Goal: Check status: Check status

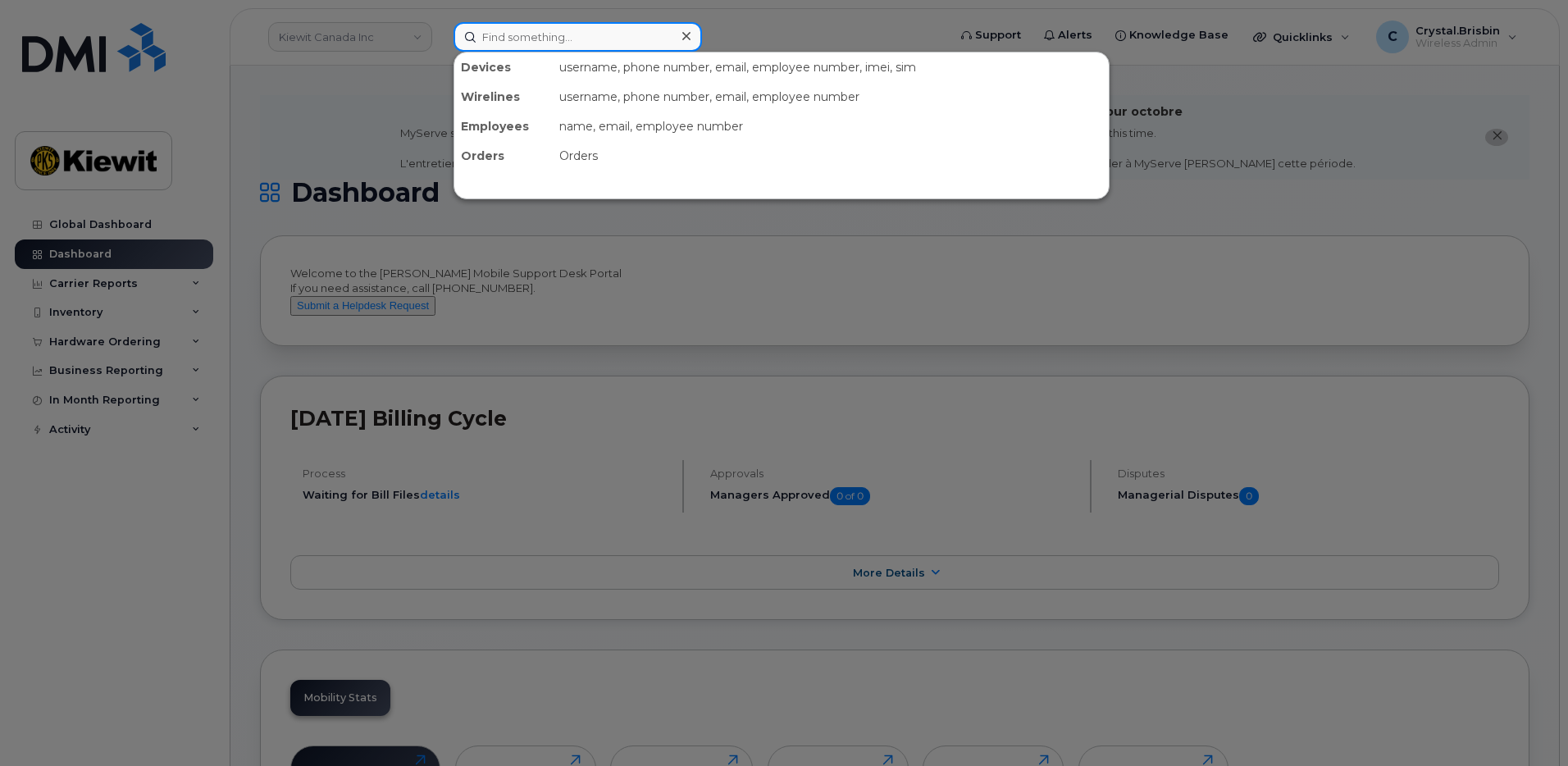
click at [522, 38] on input at bounding box center [578, 37] width 249 height 30
paste input "301499"
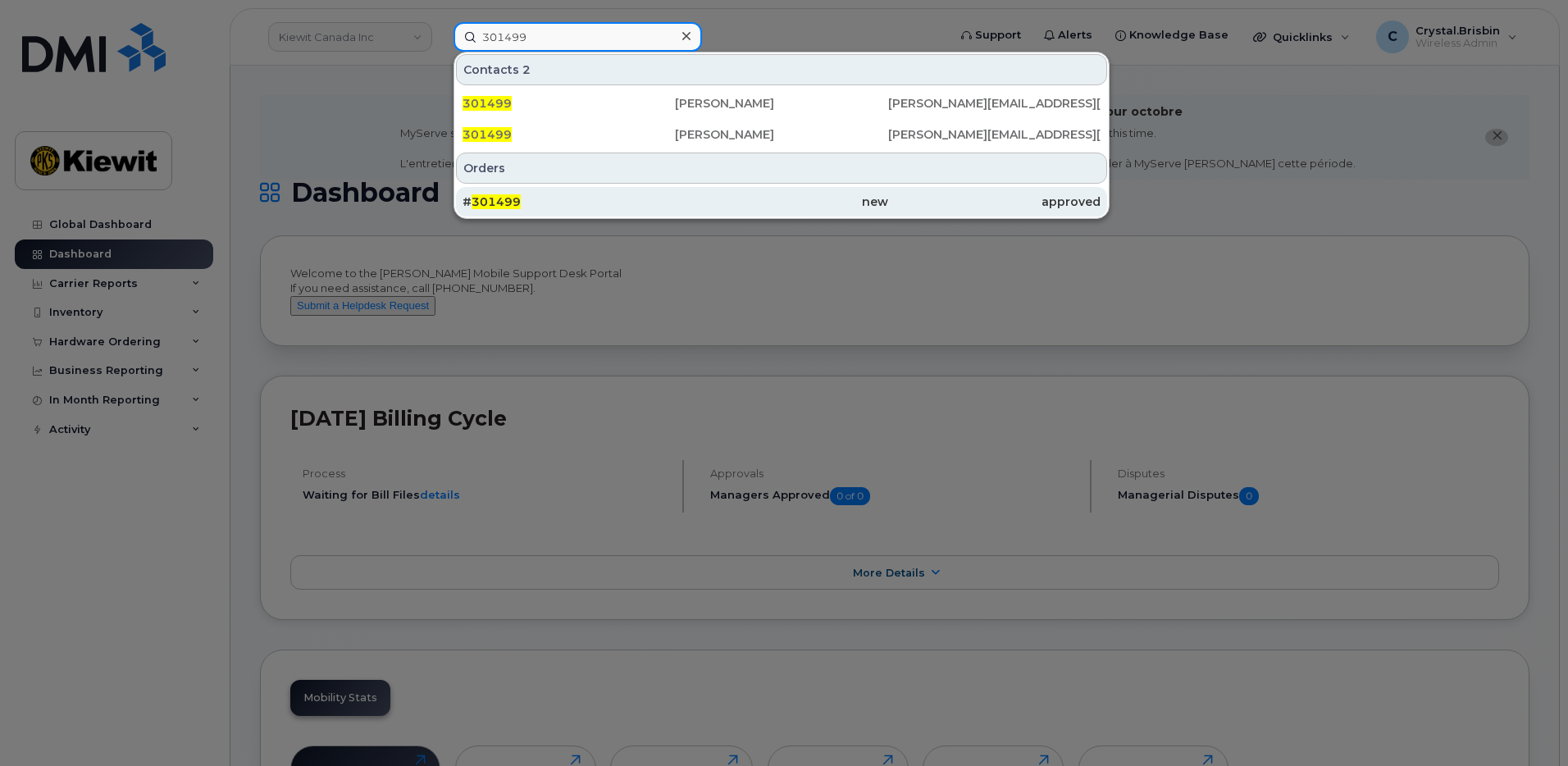
type input "301499"
click at [512, 201] on span "301499" at bounding box center [496, 201] width 49 height 15
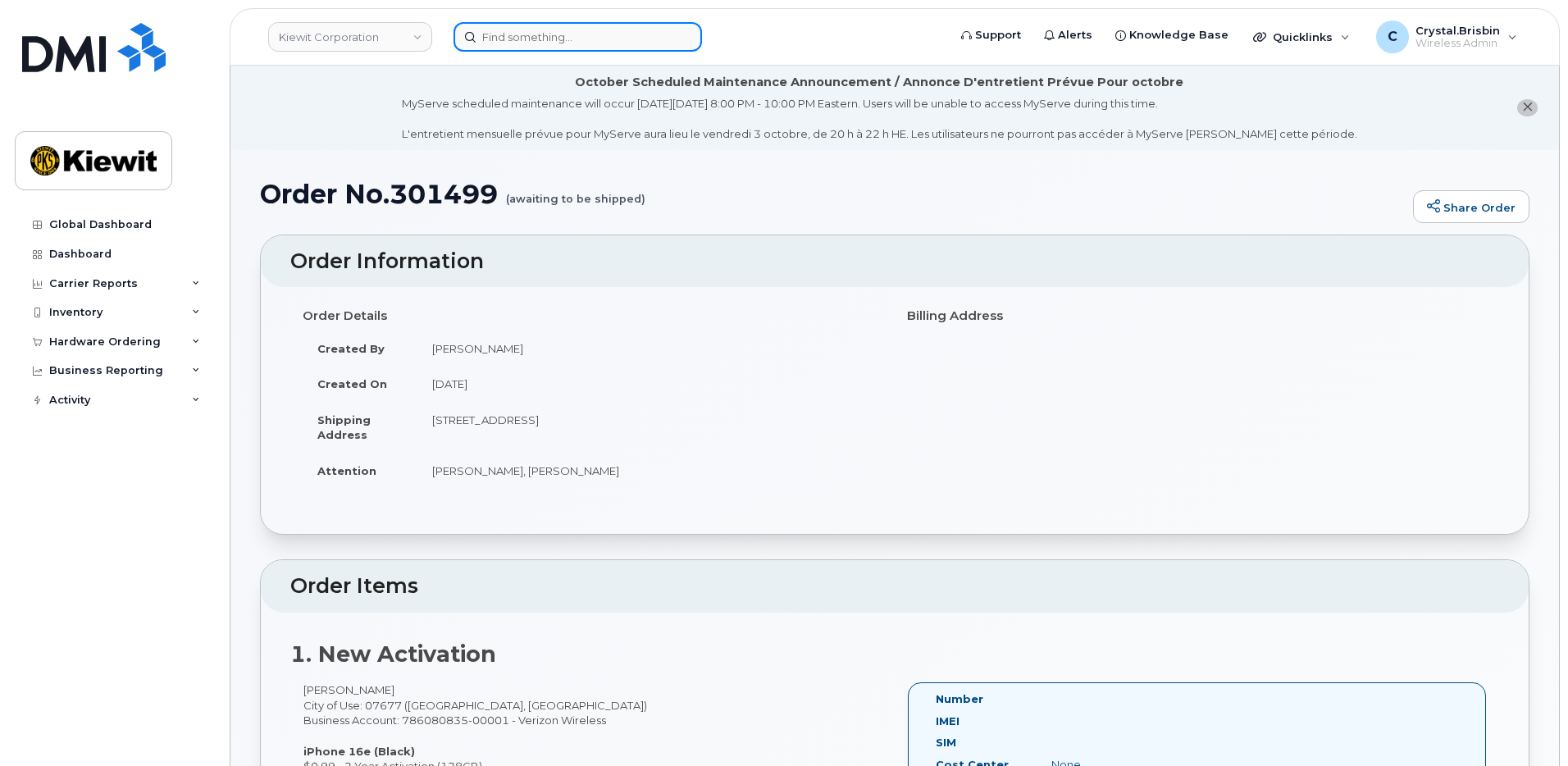
click at [623, 46] on input at bounding box center [578, 37] width 249 height 30
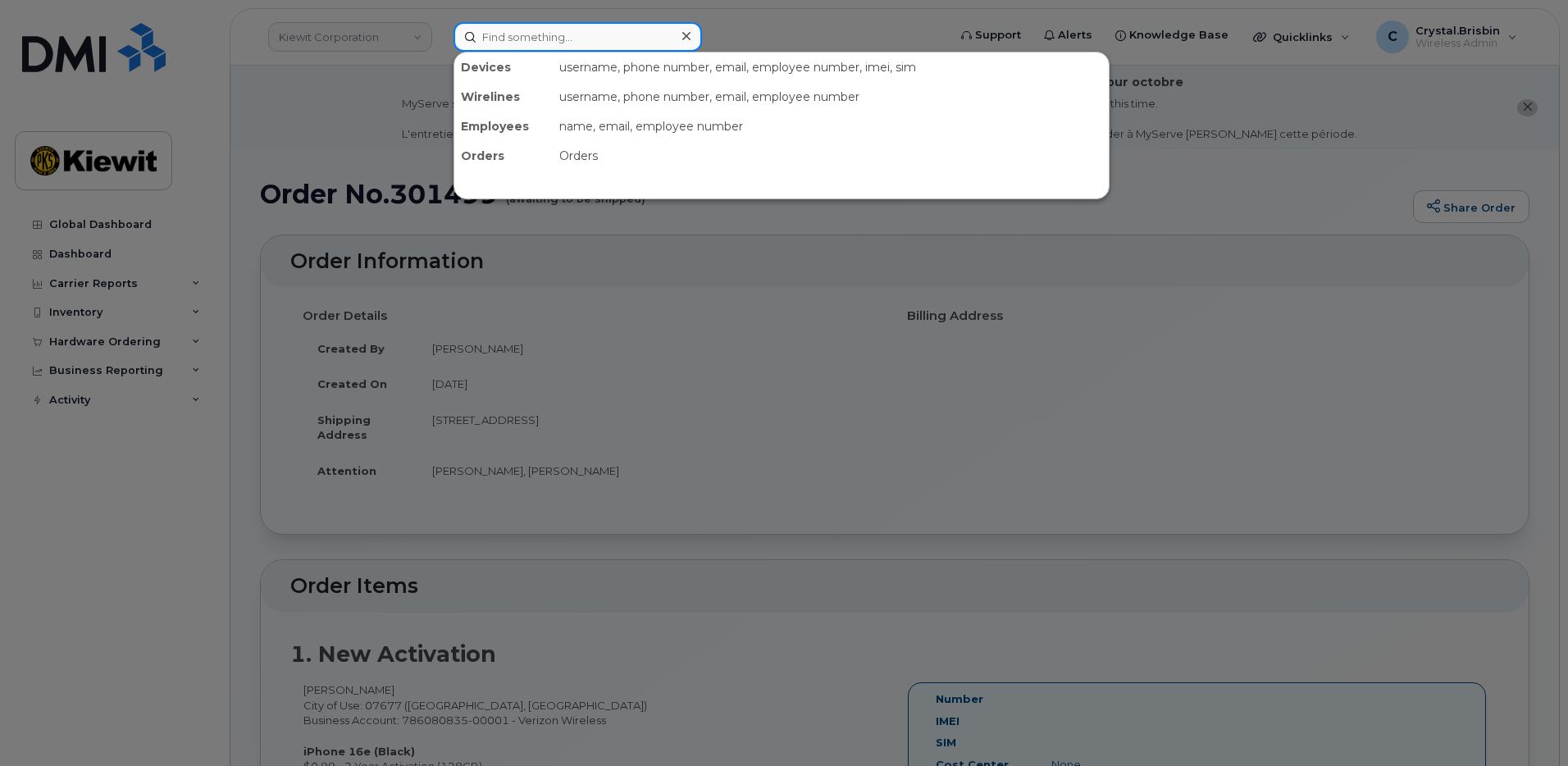
paste input "300387"
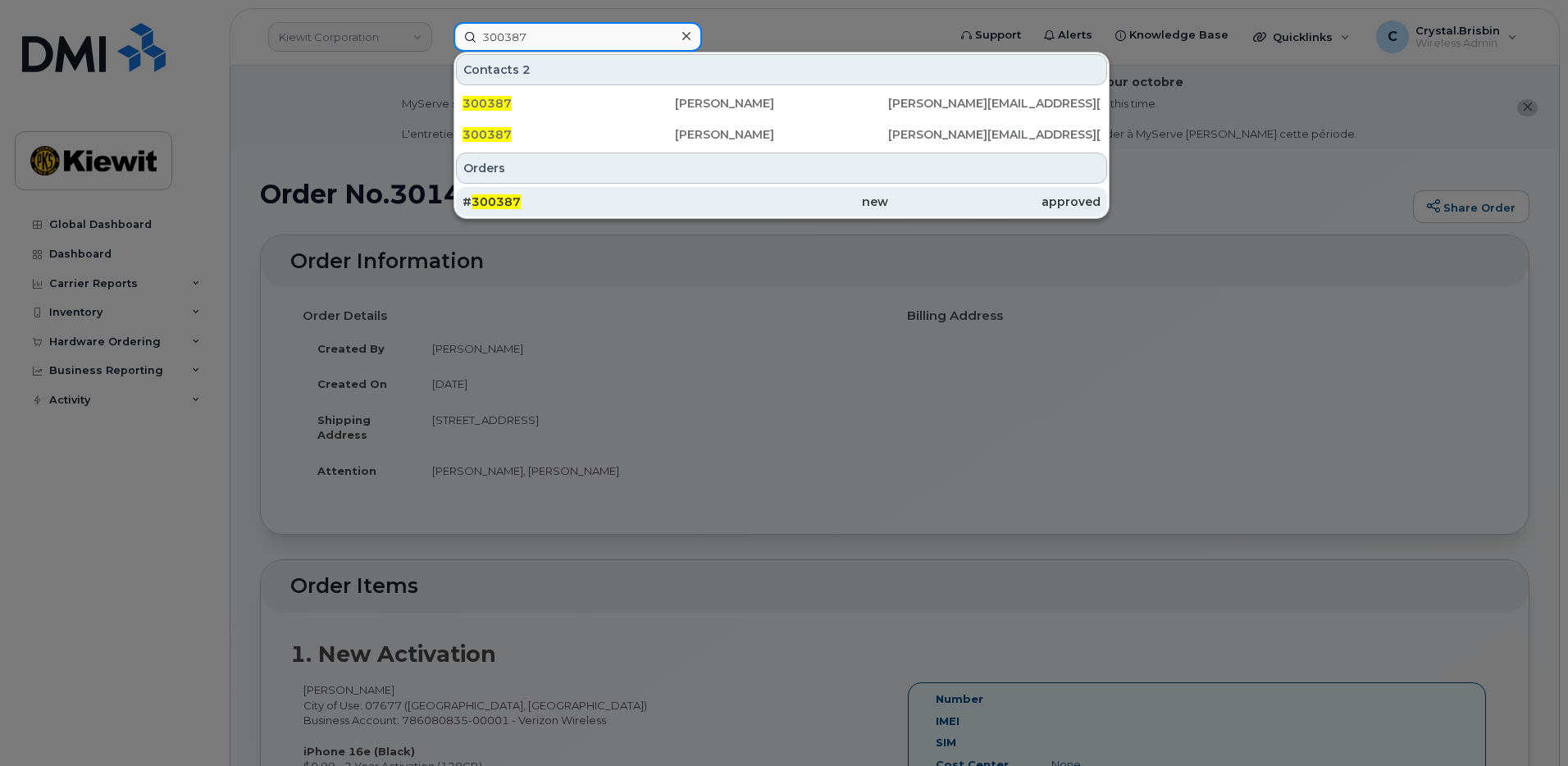
type input "300387"
click at [527, 202] on div "# 300387" at bounding box center [568, 201] width 213 height 17
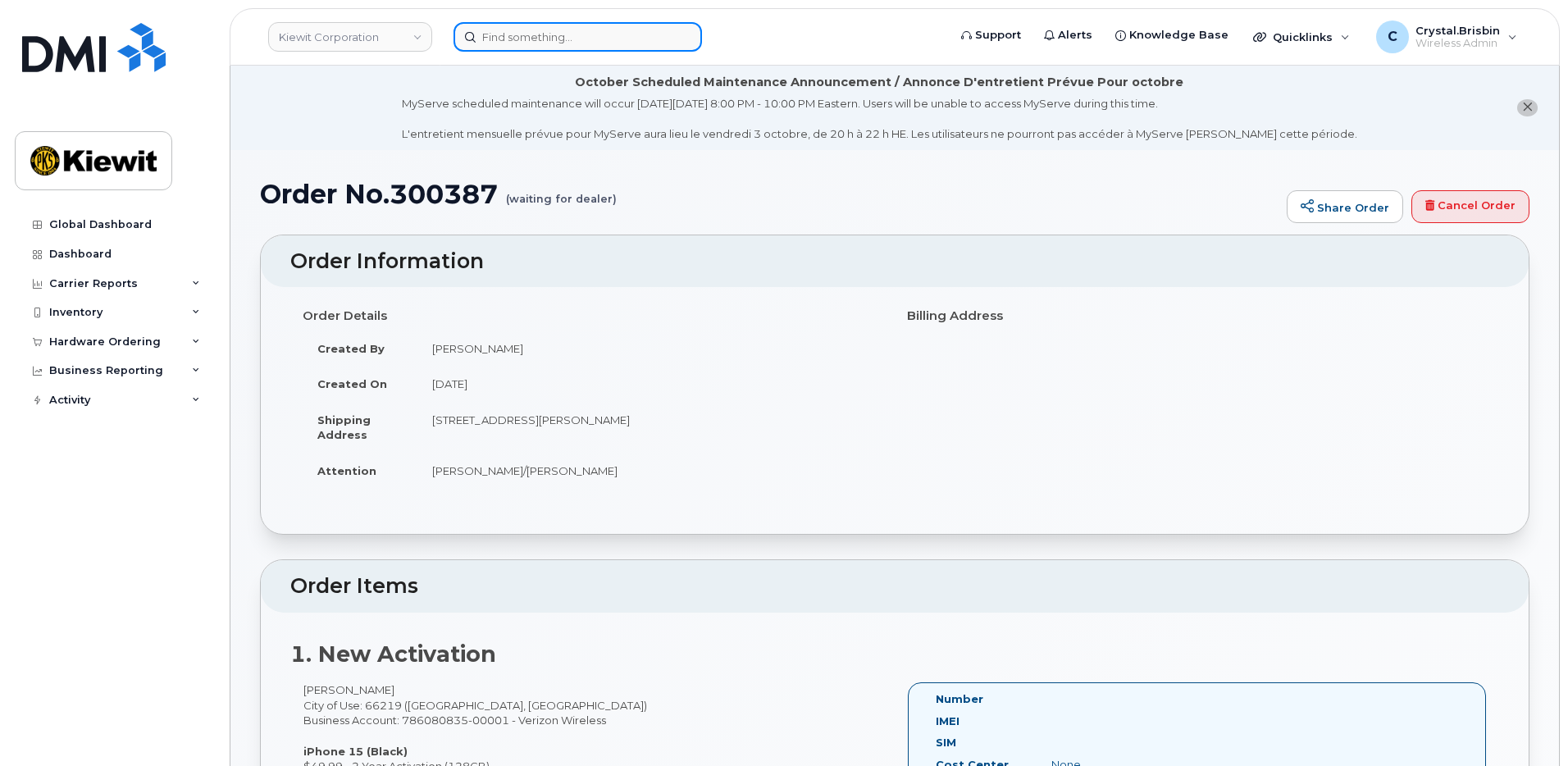
click at [583, 43] on input at bounding box center [578, 37] width 249 height 30
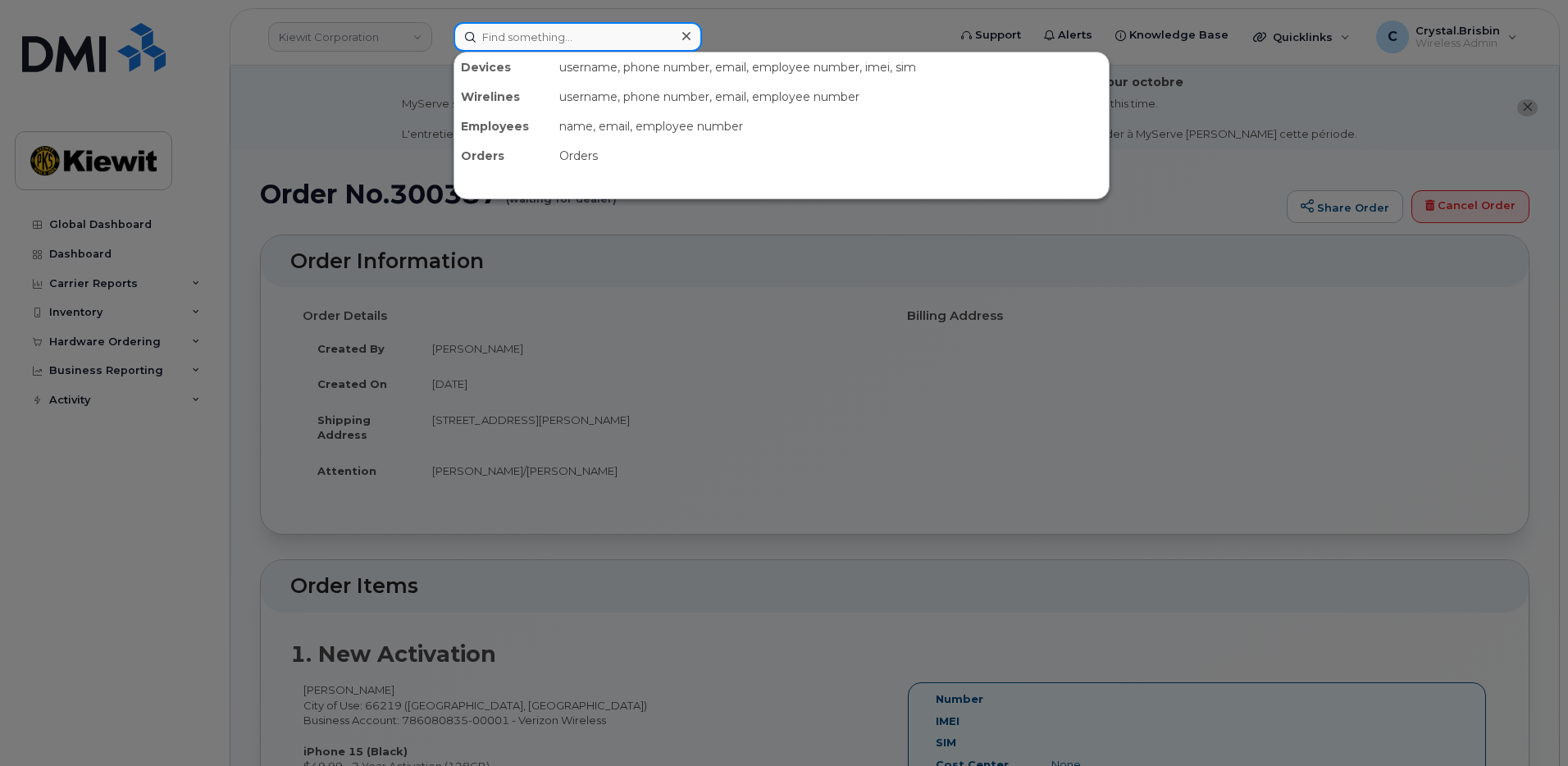
paste input "301503"
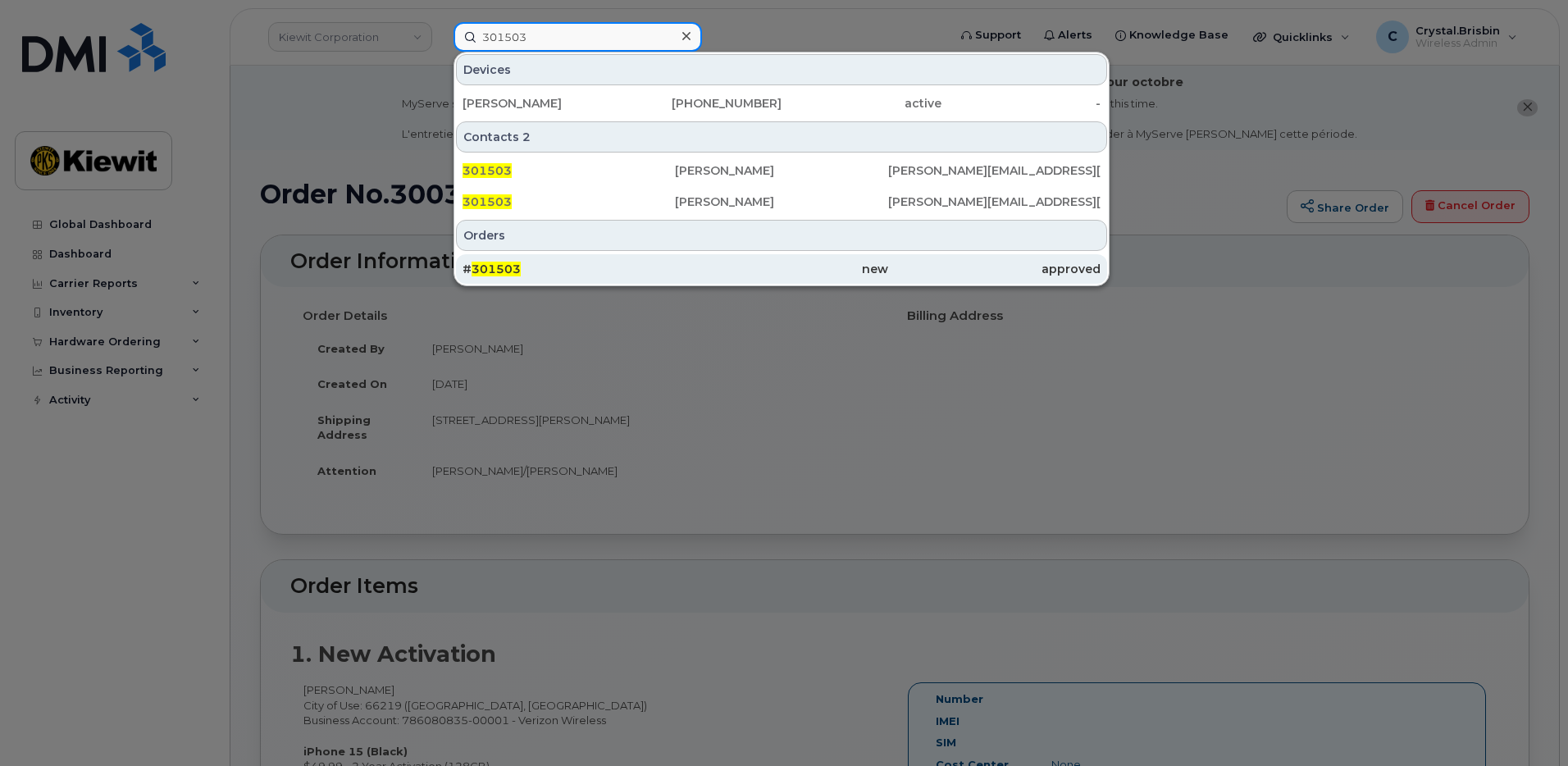
type input "301503"
click at [525, 264] on div "# 301503" at bounding box center [568, 269] width 213 height 17
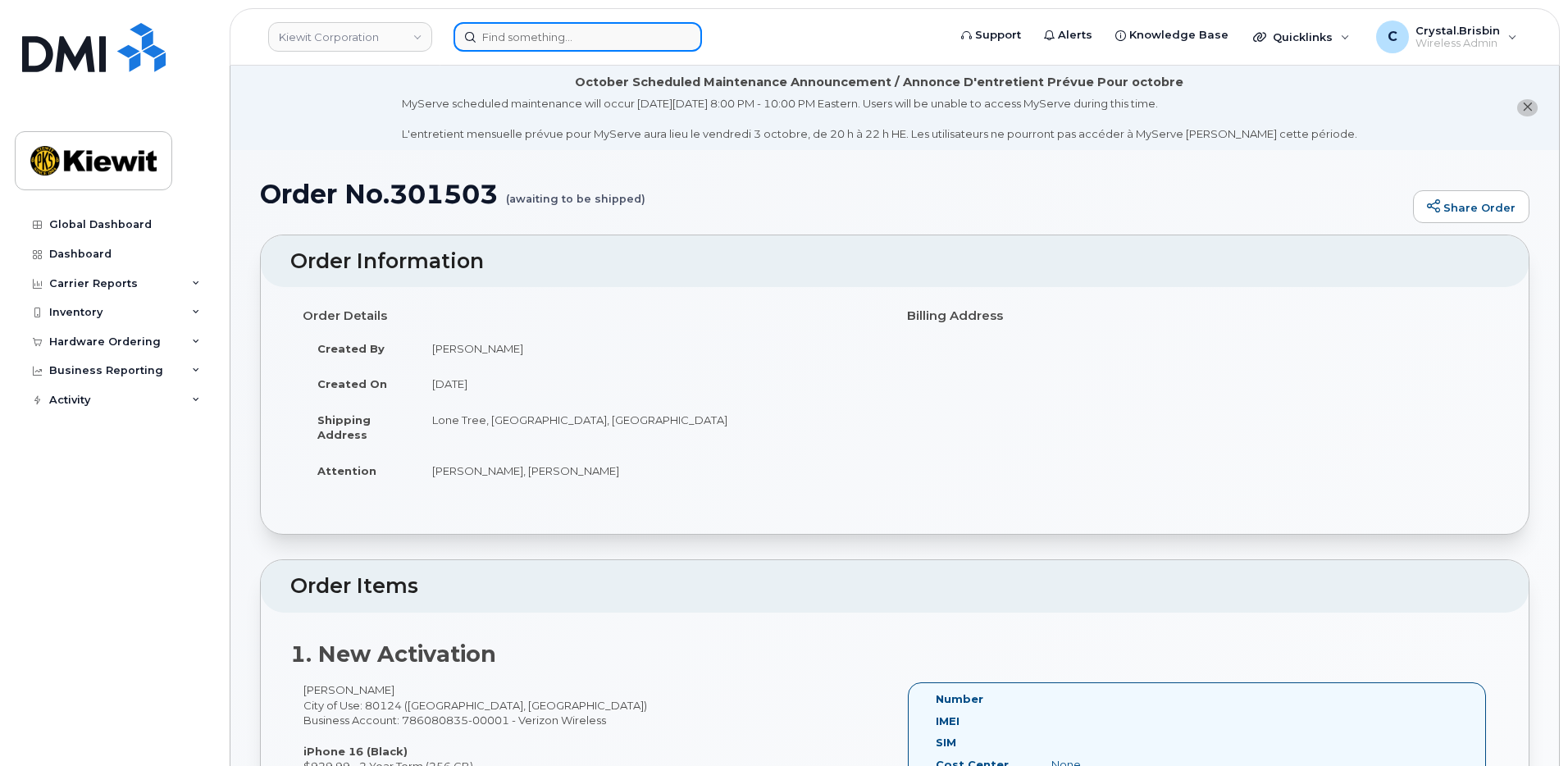
click at [559, 40] on input at bounding box center [578, 37] width 249 height 30
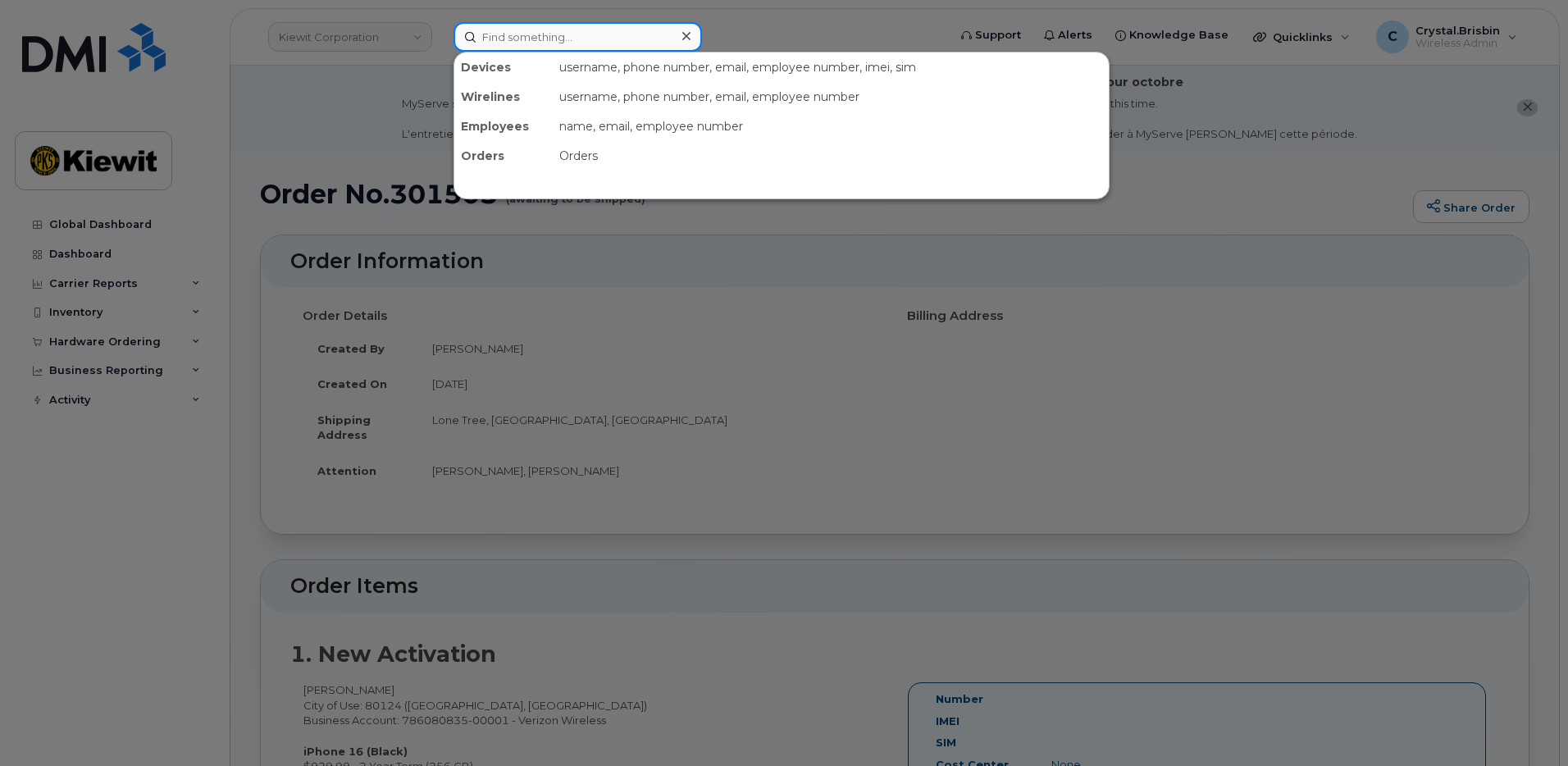
paste input "301721"
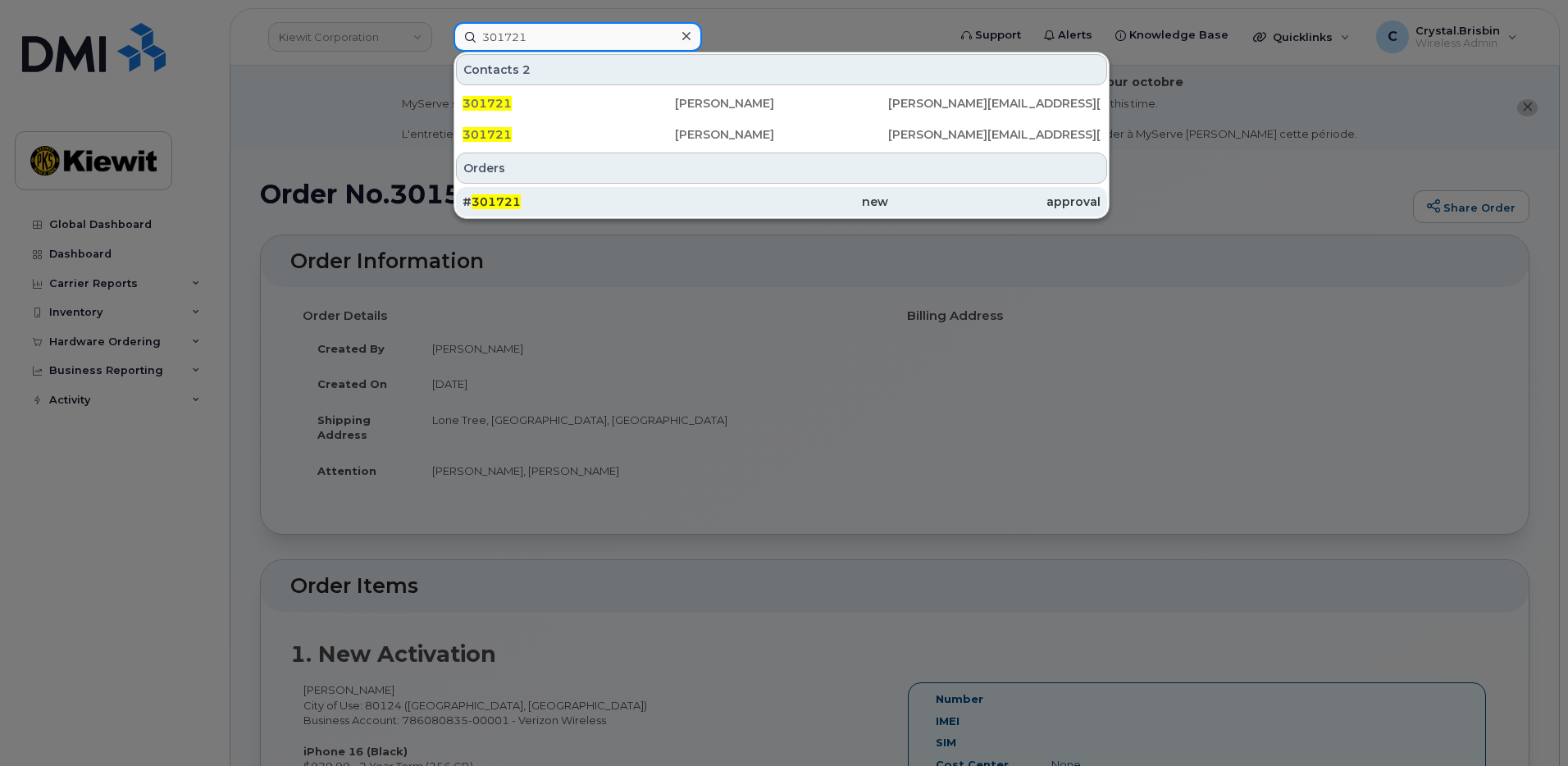
type input "301721"
click at [537, 198] on div "# 301721" at bounding box center [568, 201] width 213 height 17
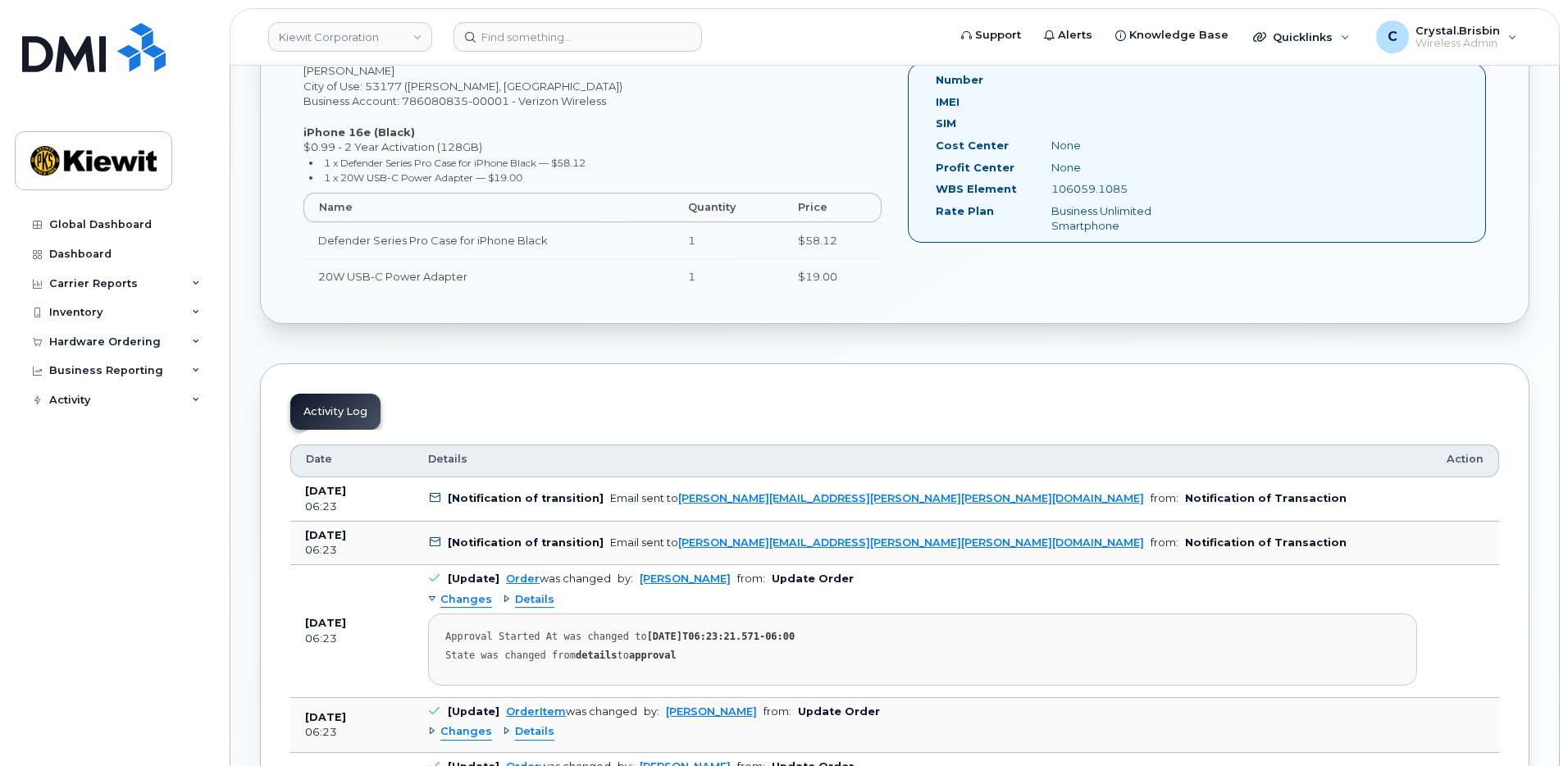
scroll to position [738, 0]
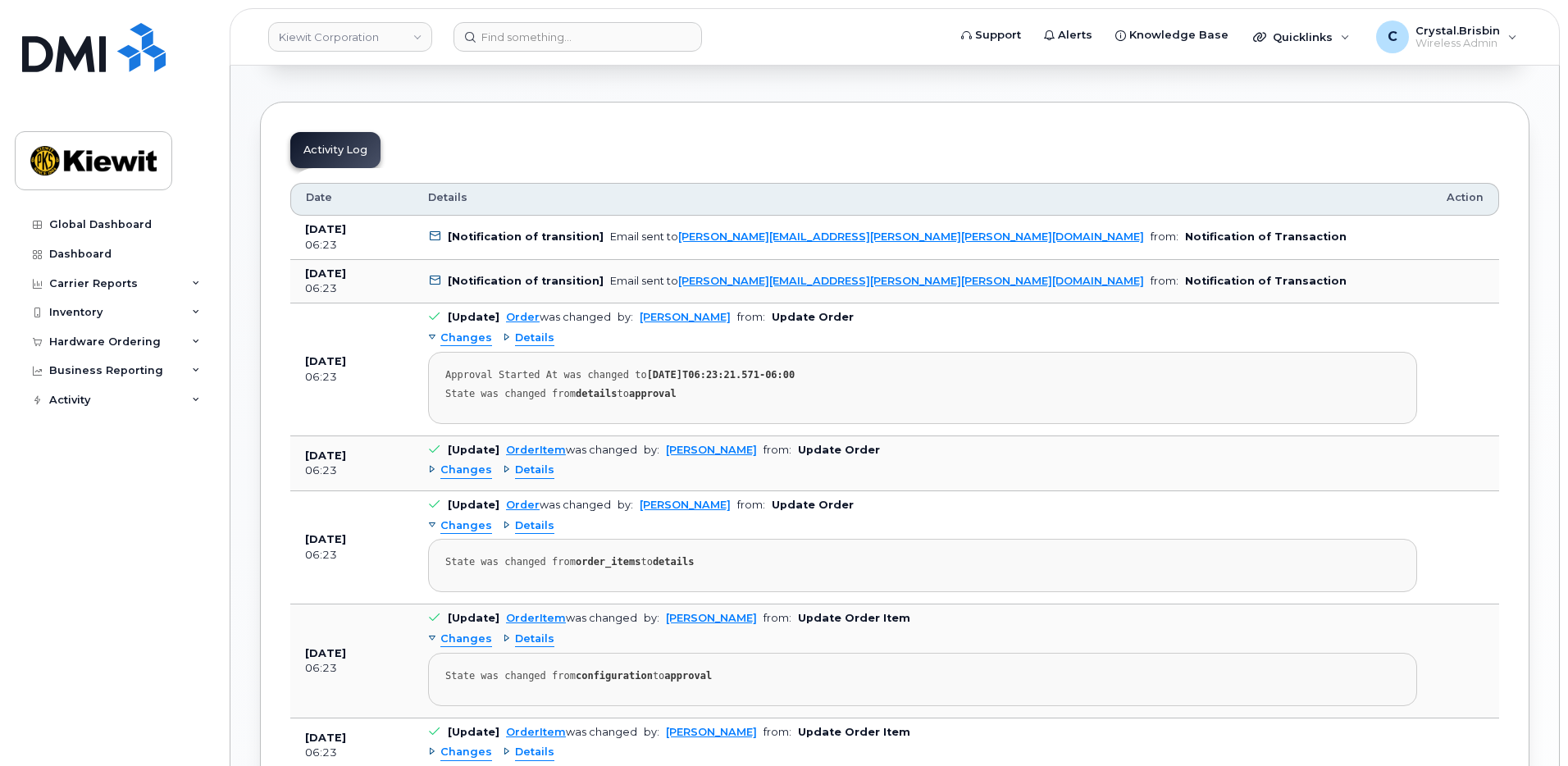
scroll to position [808, 0]
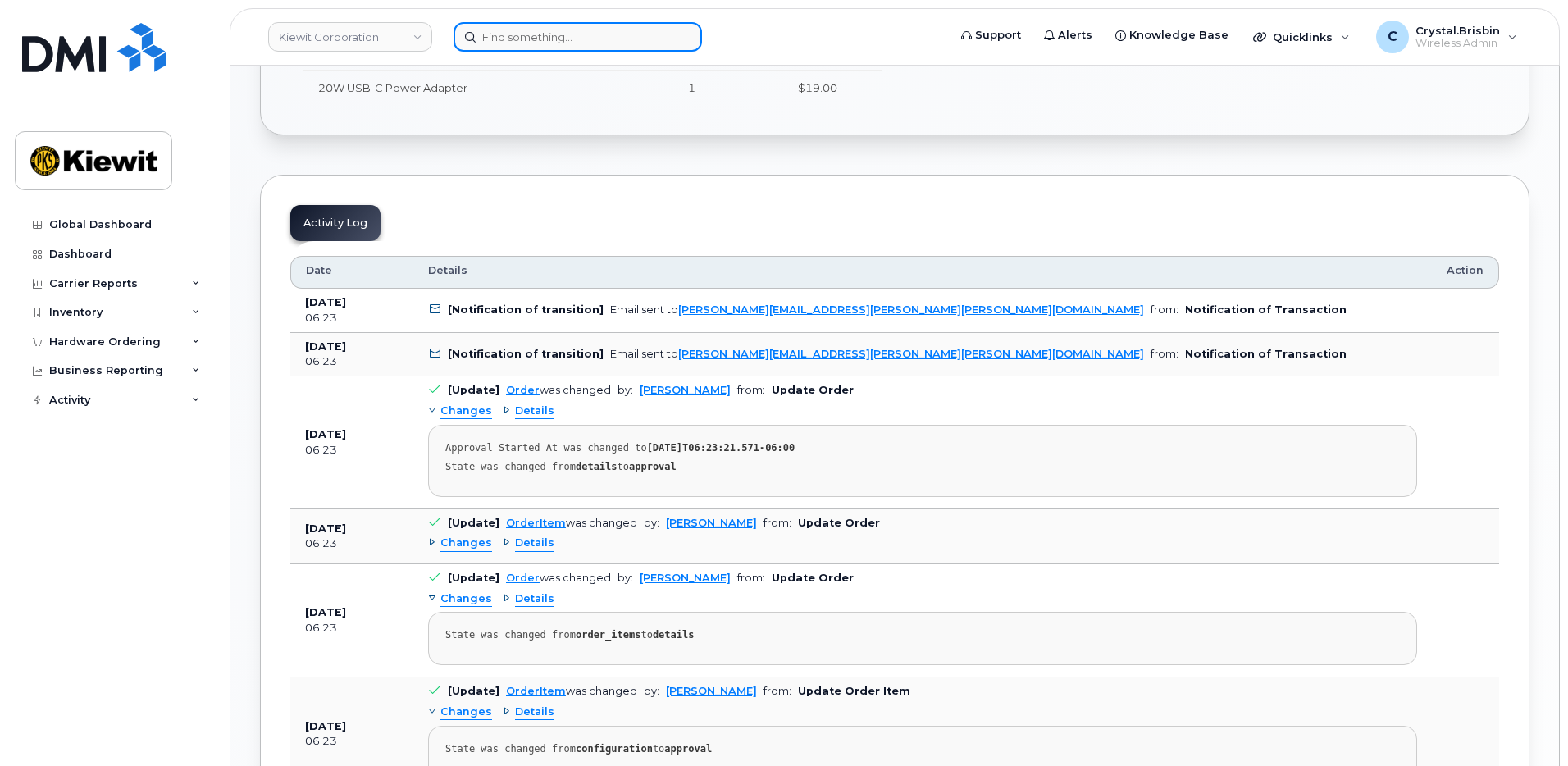
click at [586, 32] on input at bounding box center [578, 37] width 249 height 30
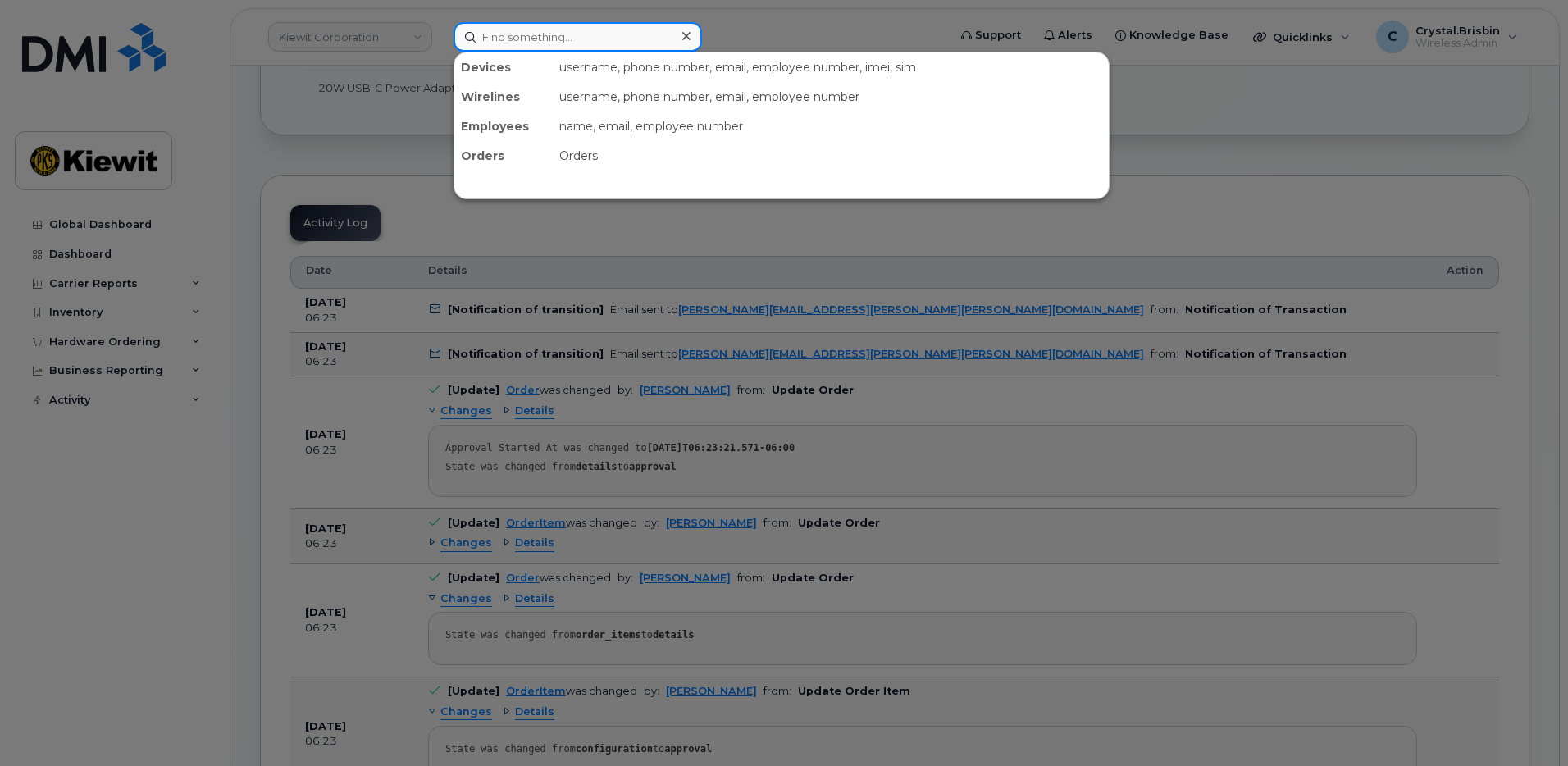
paste input "301517"
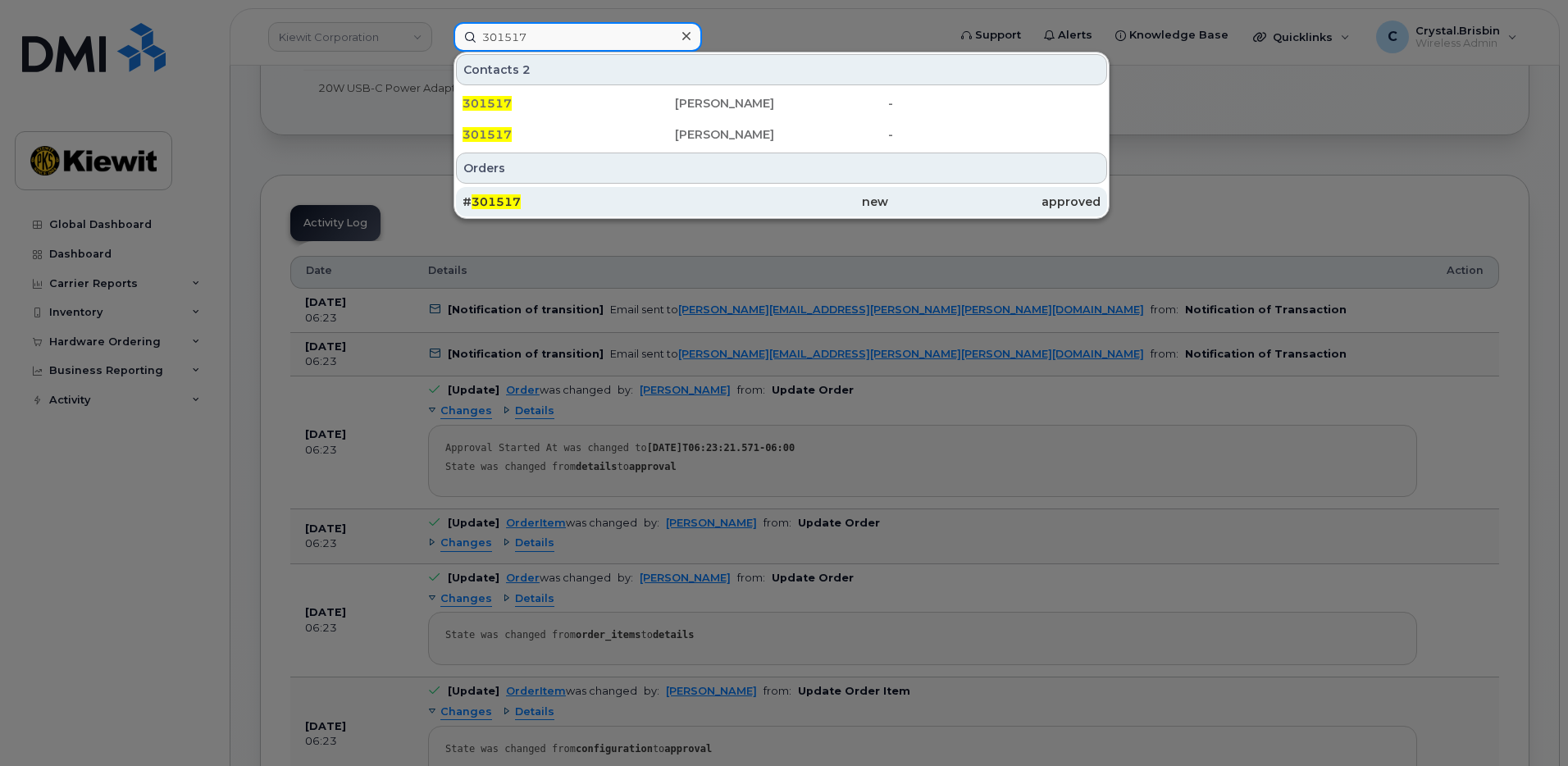
type input "301517"
click at [524, 198] on div "# 301517" at bounding box center [568, 201] width 213 height 17
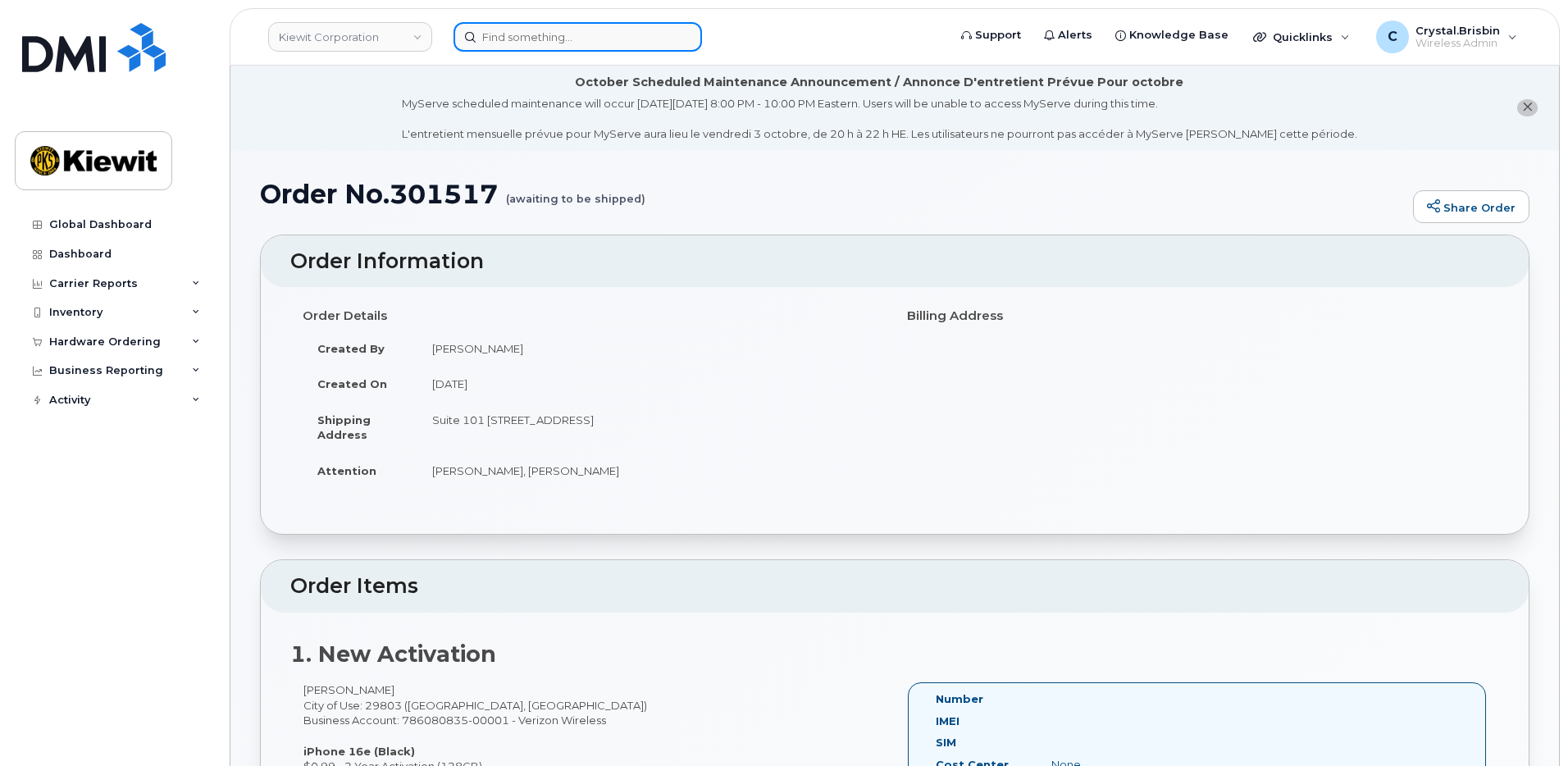
click at [531, 38] on input at bounding box center [578, 37] width 249 height 30
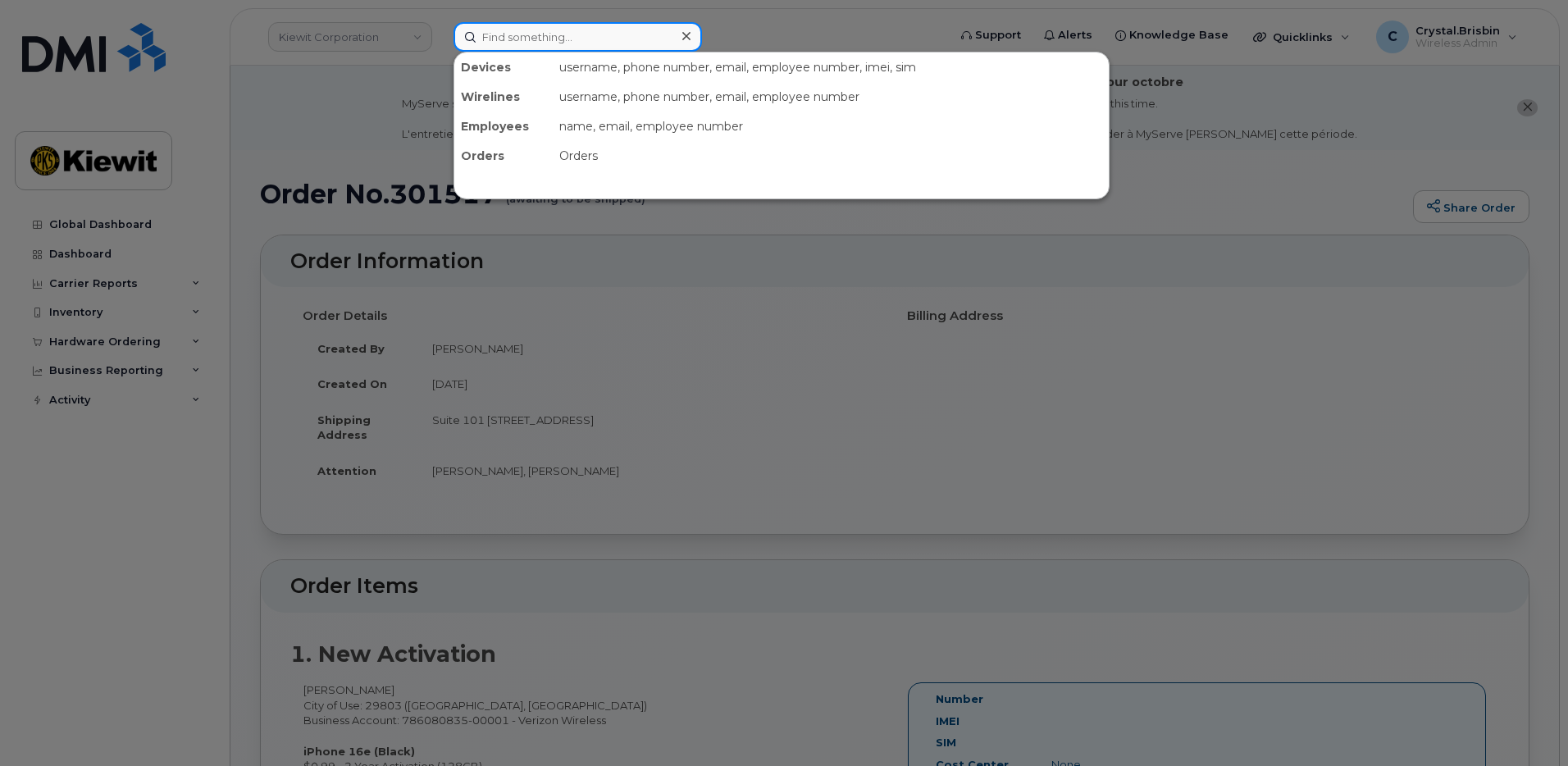
paste input "301530"
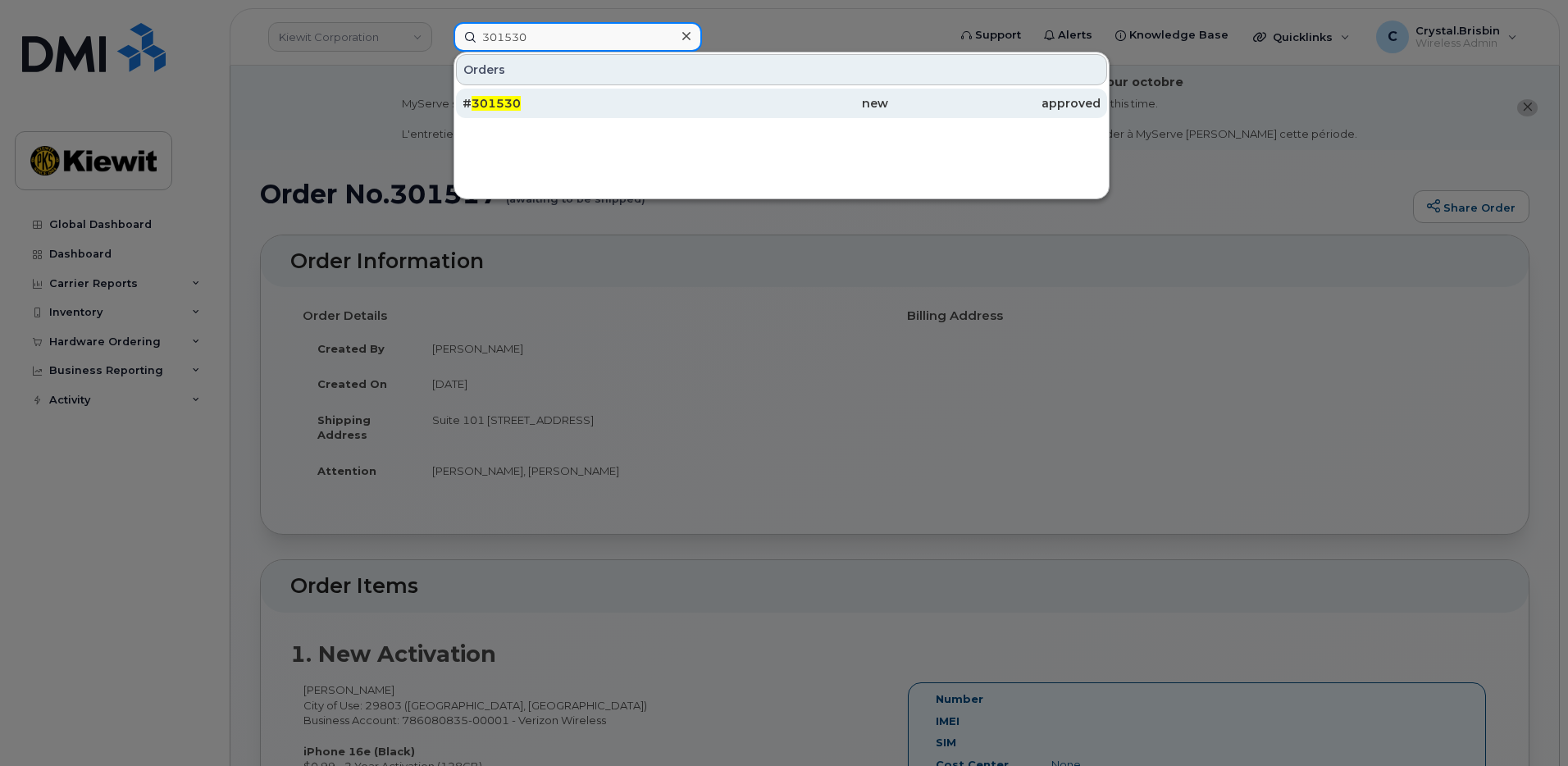
type input "301530"
click at [542, 100] on div "# 301530" at bounding box center [568, 103] width 213 height 17
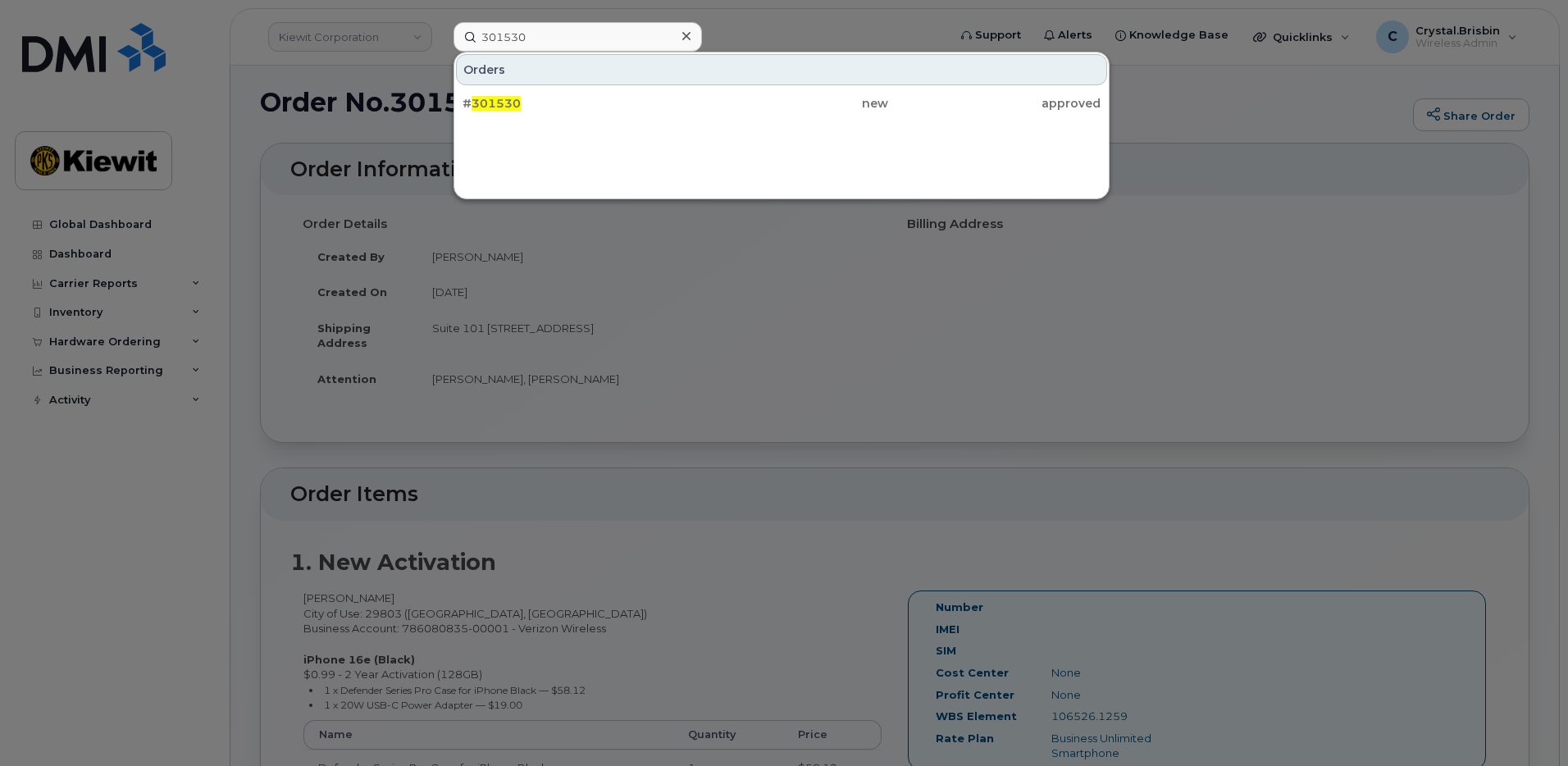
scroll to position [164, 0]
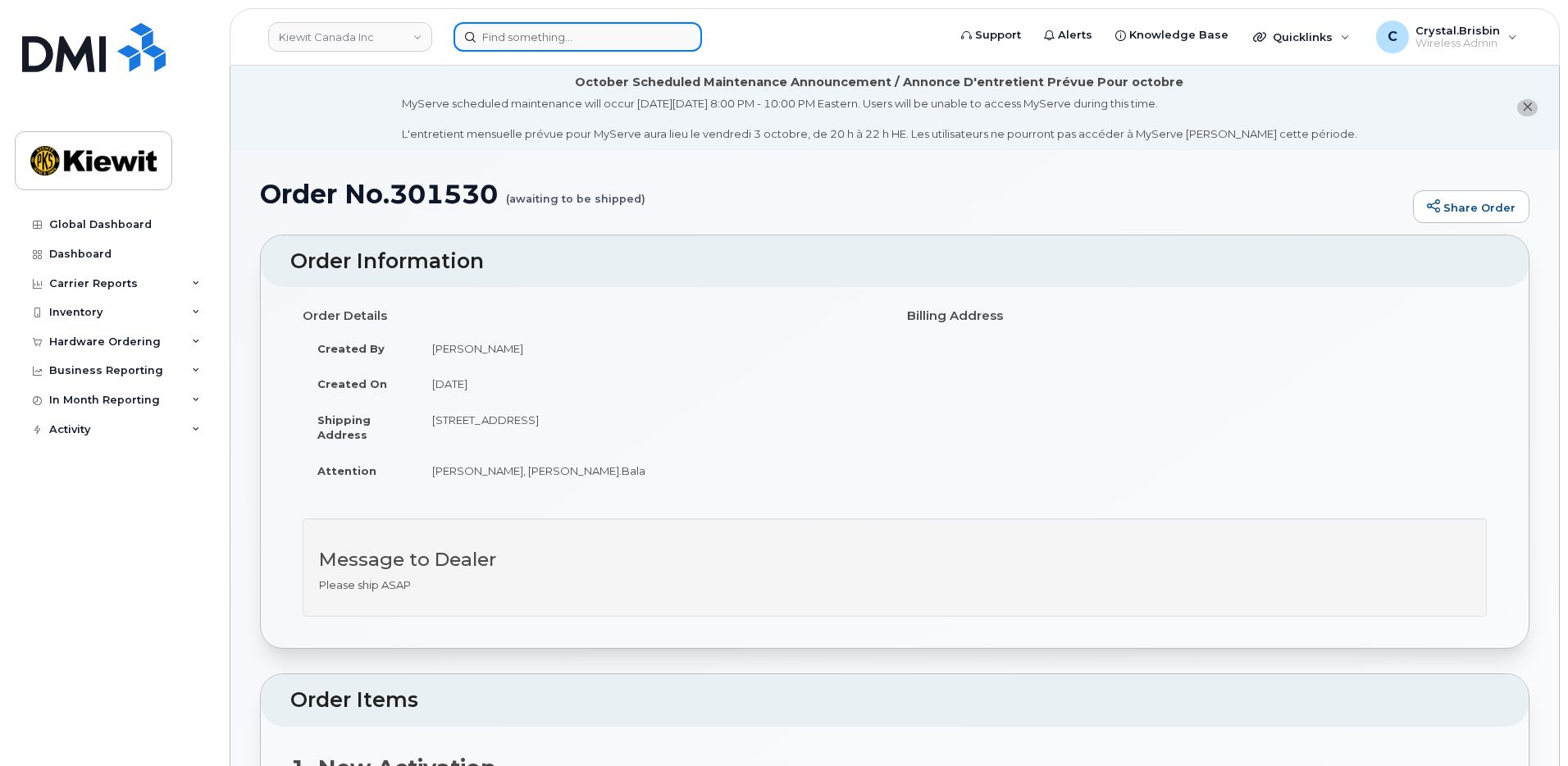
click at [566, 32] on input at bounding box center [578, 37] width 249 height 30
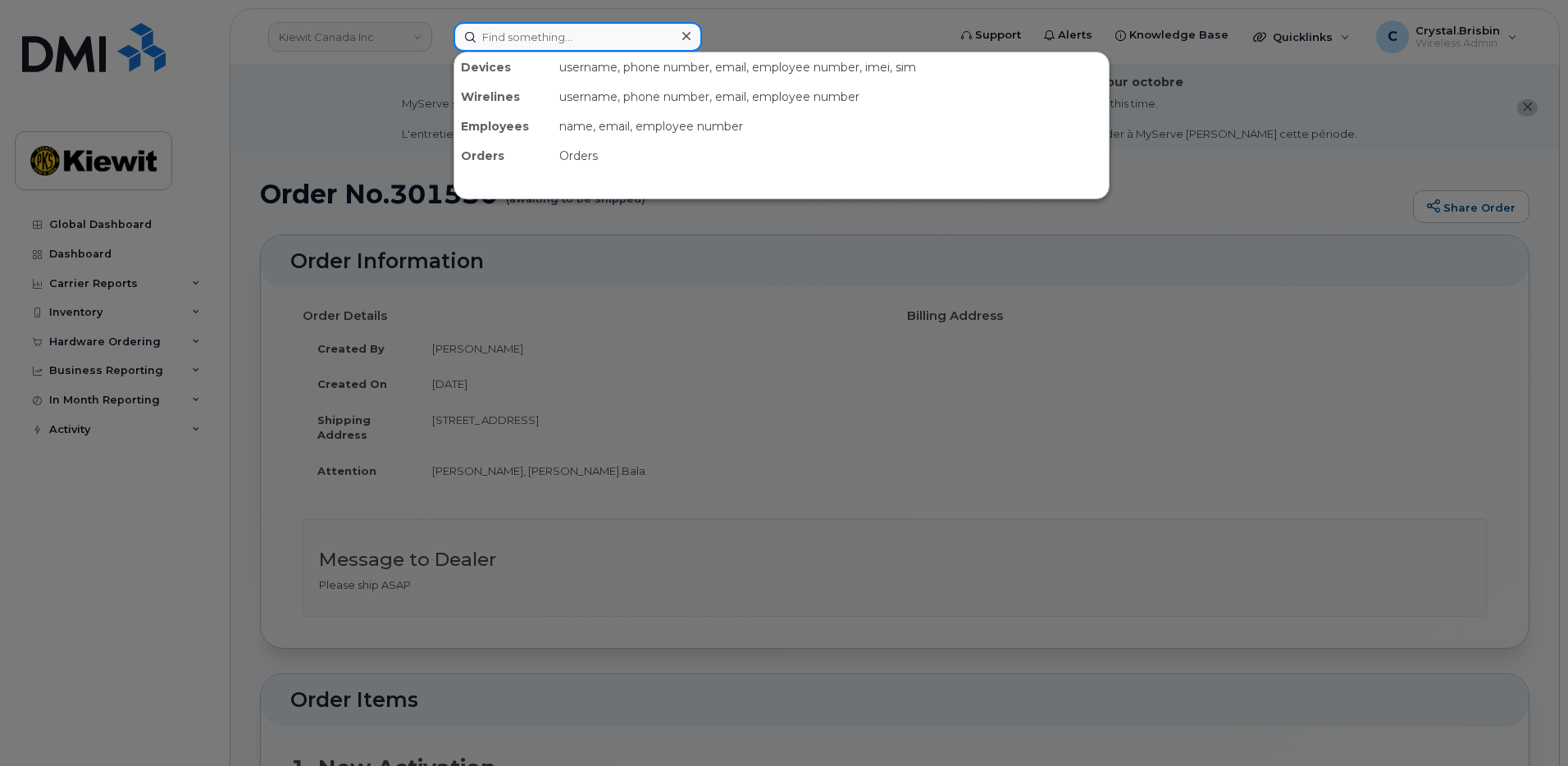
paste input "301523"
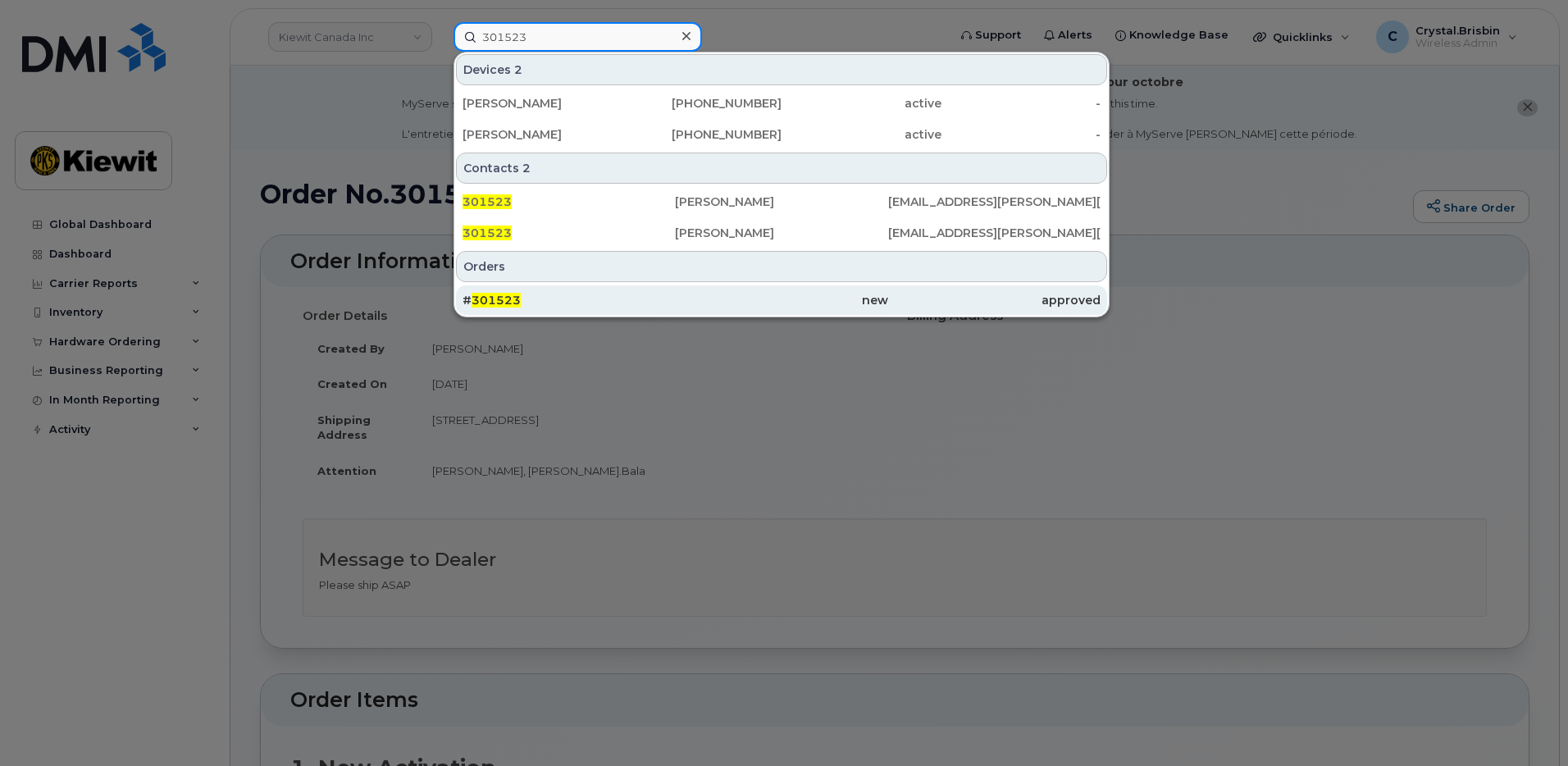
type input "301523"
click at [531, 306] on div "# 301523" at bounding box center [568, 300] width 213 height 17
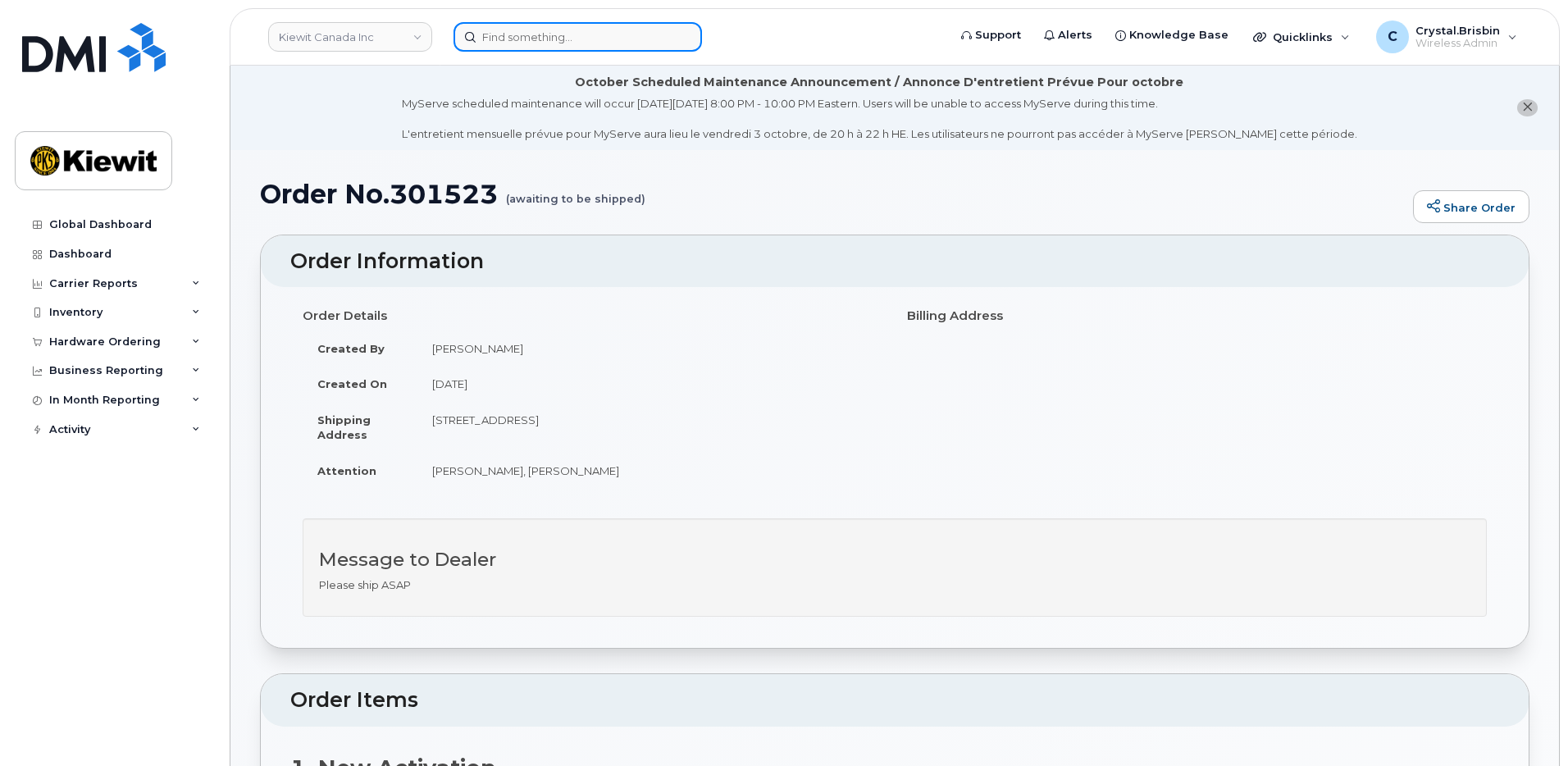
click at [614, 35] on input at bounding box center [578, 37] width 249 height 30
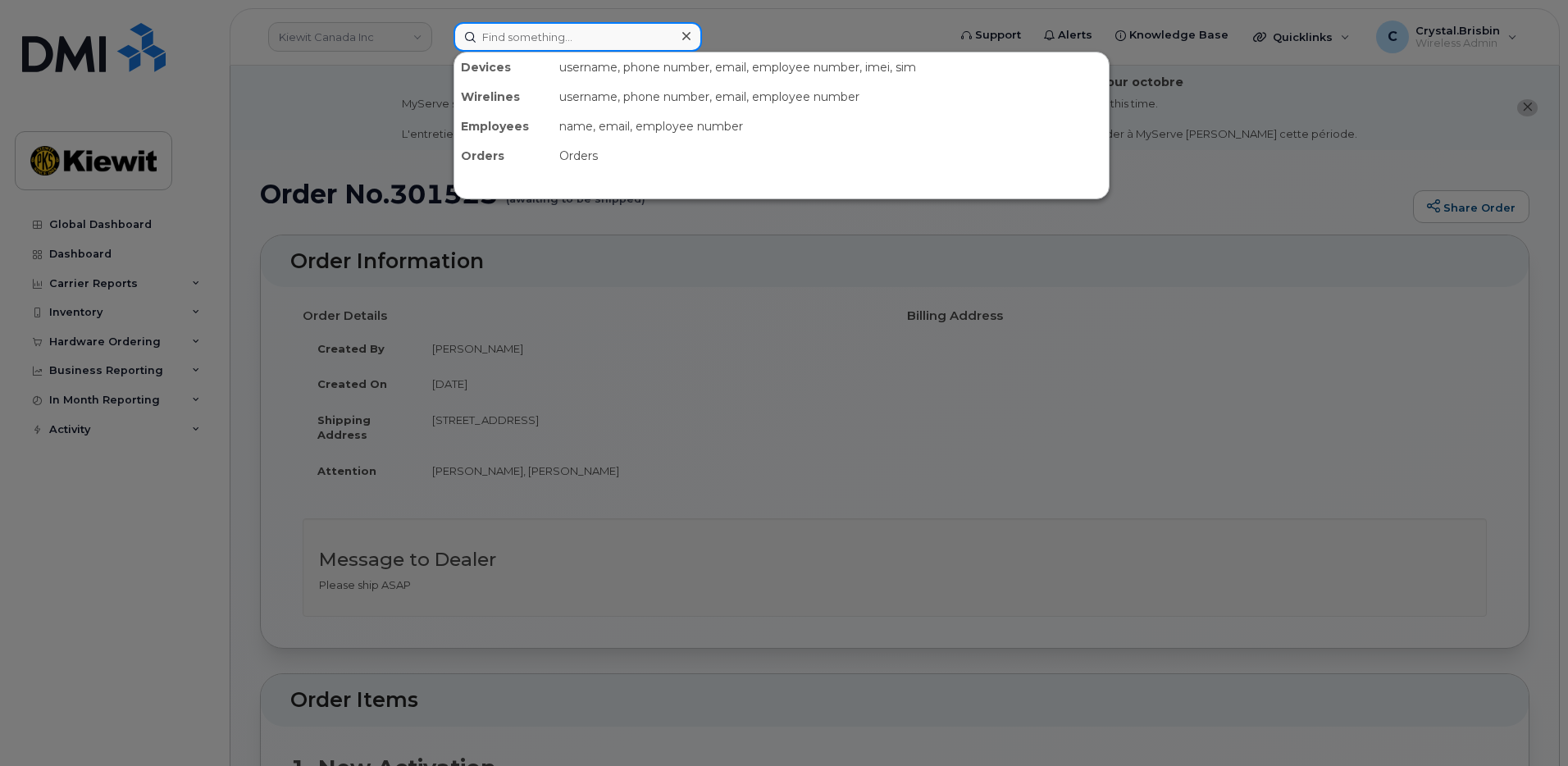
paste input "301694"
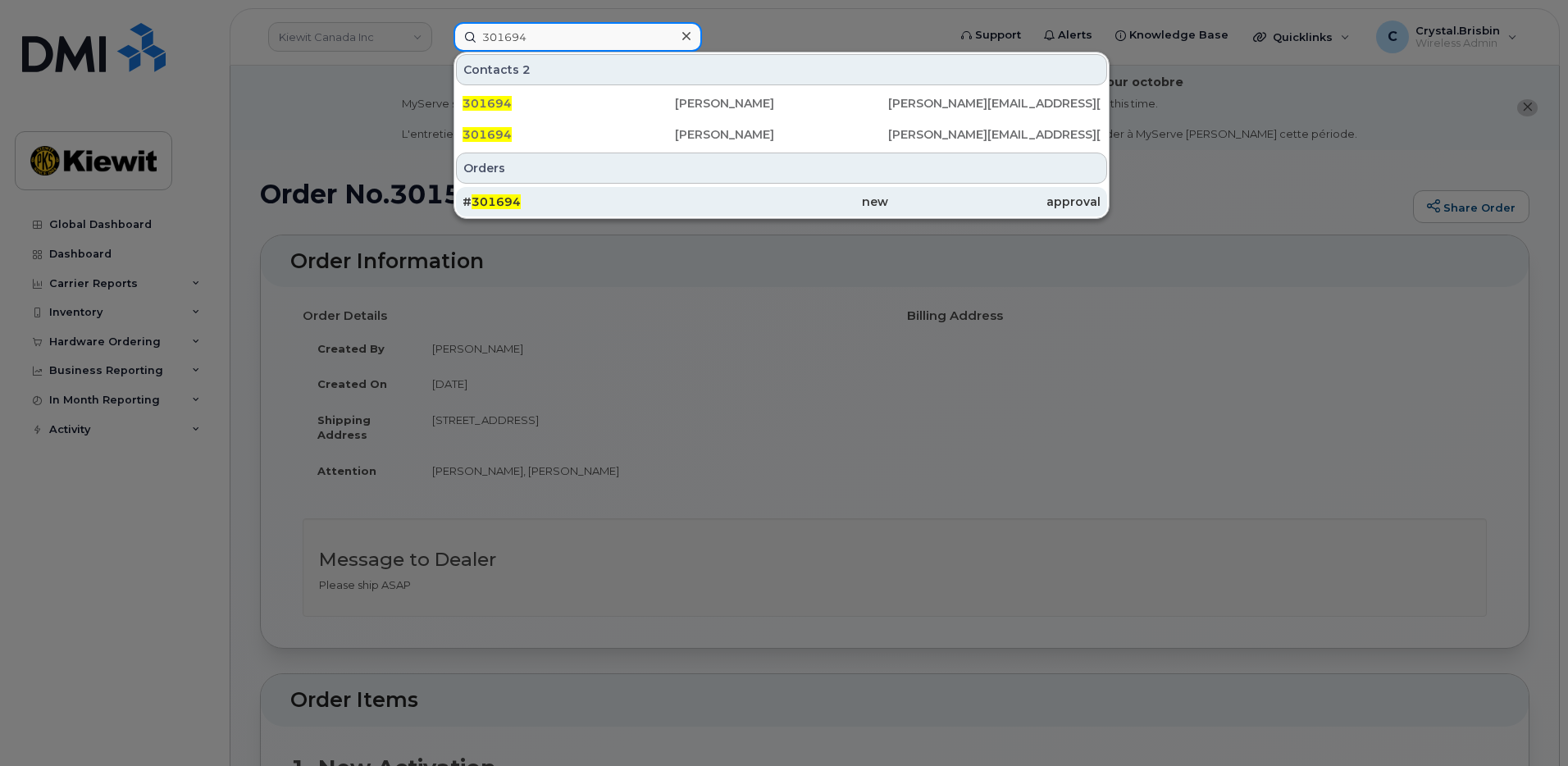
type input "301694"
click at [500, 197] on span "301694" at bounding box center [496, 201] width 49 height 15
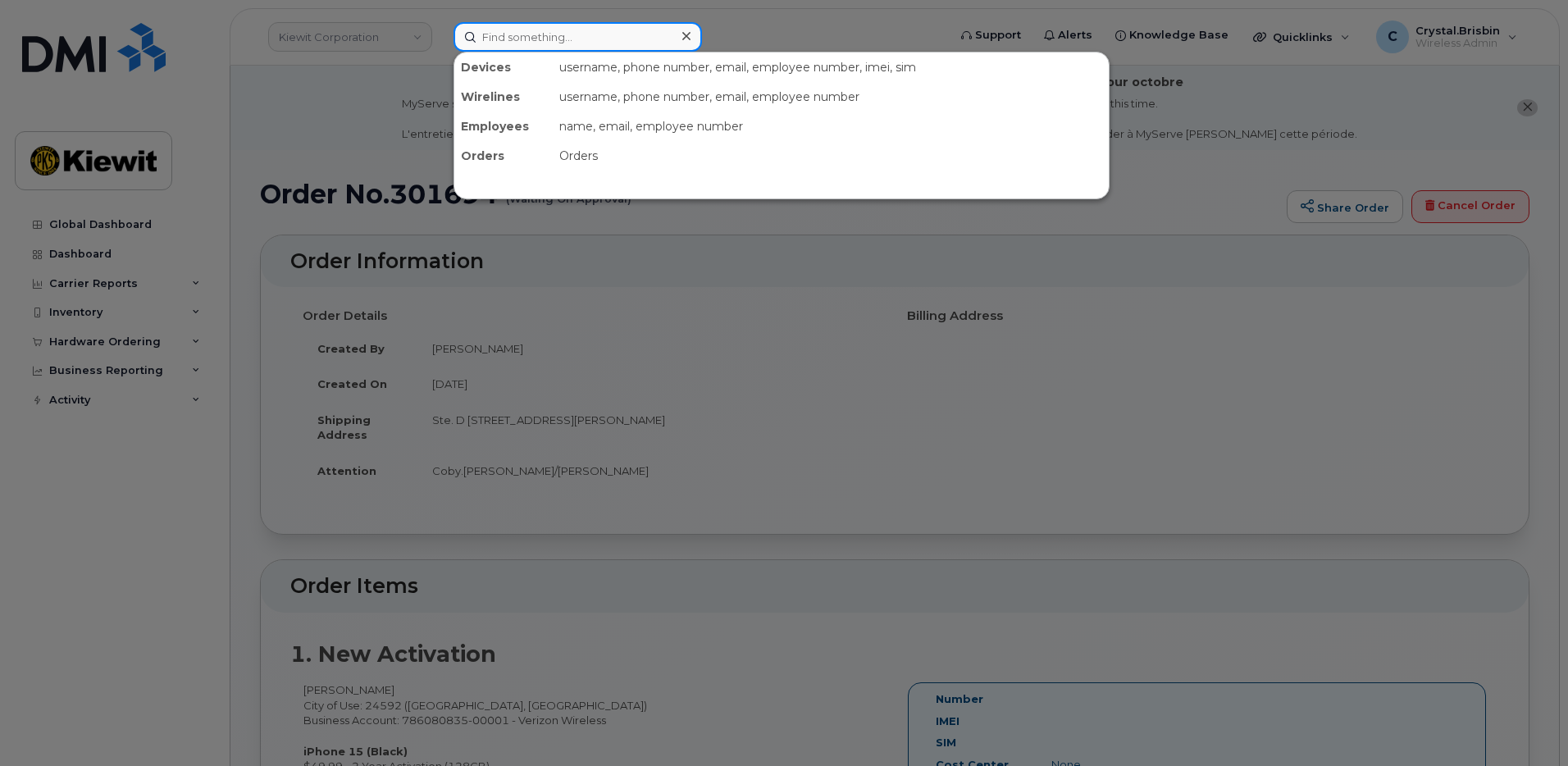
click at [572, 27] on input at bounding box center [578, 37] width 249 height 30
paste input "301262"
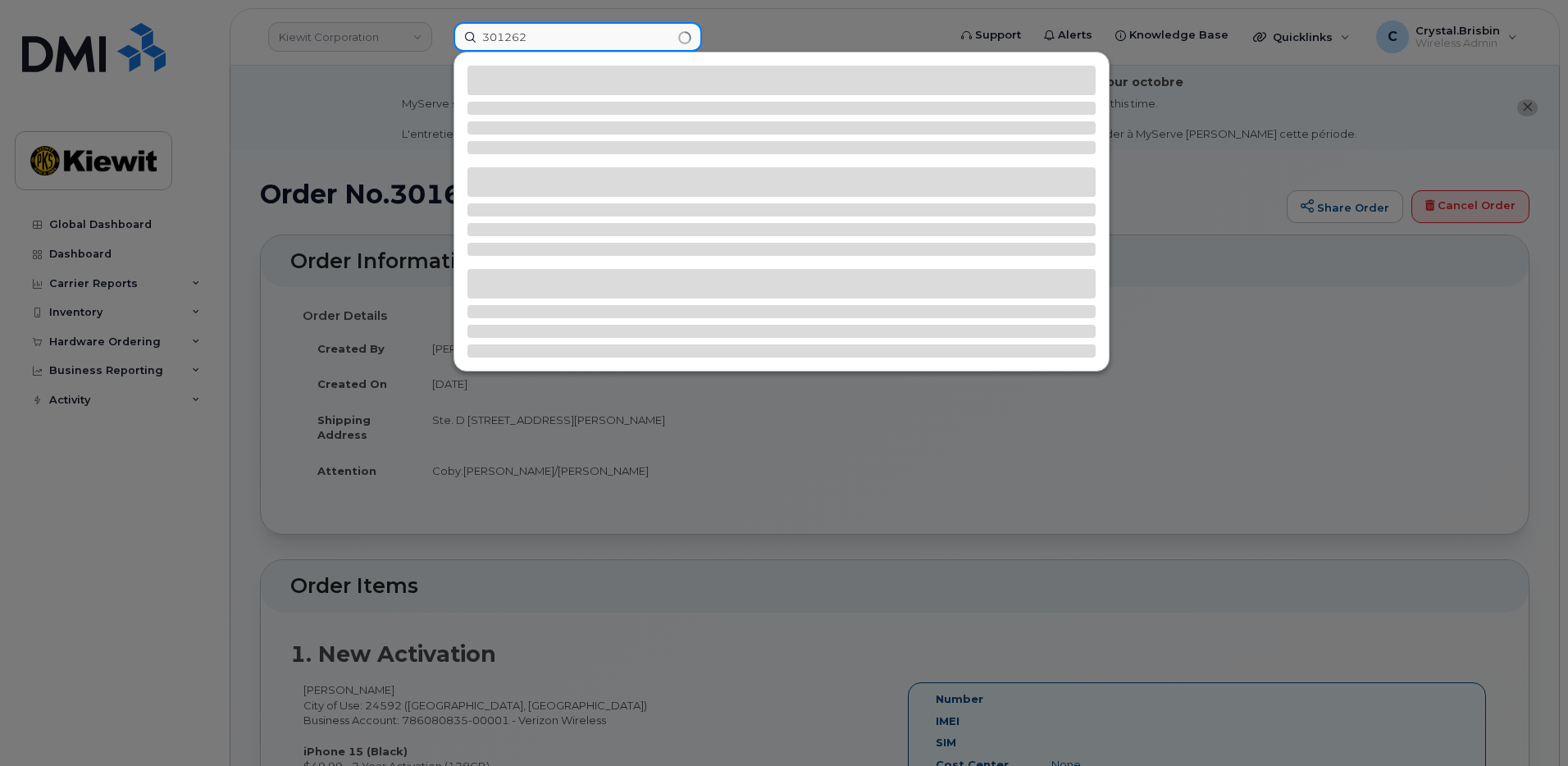
type input "301262"
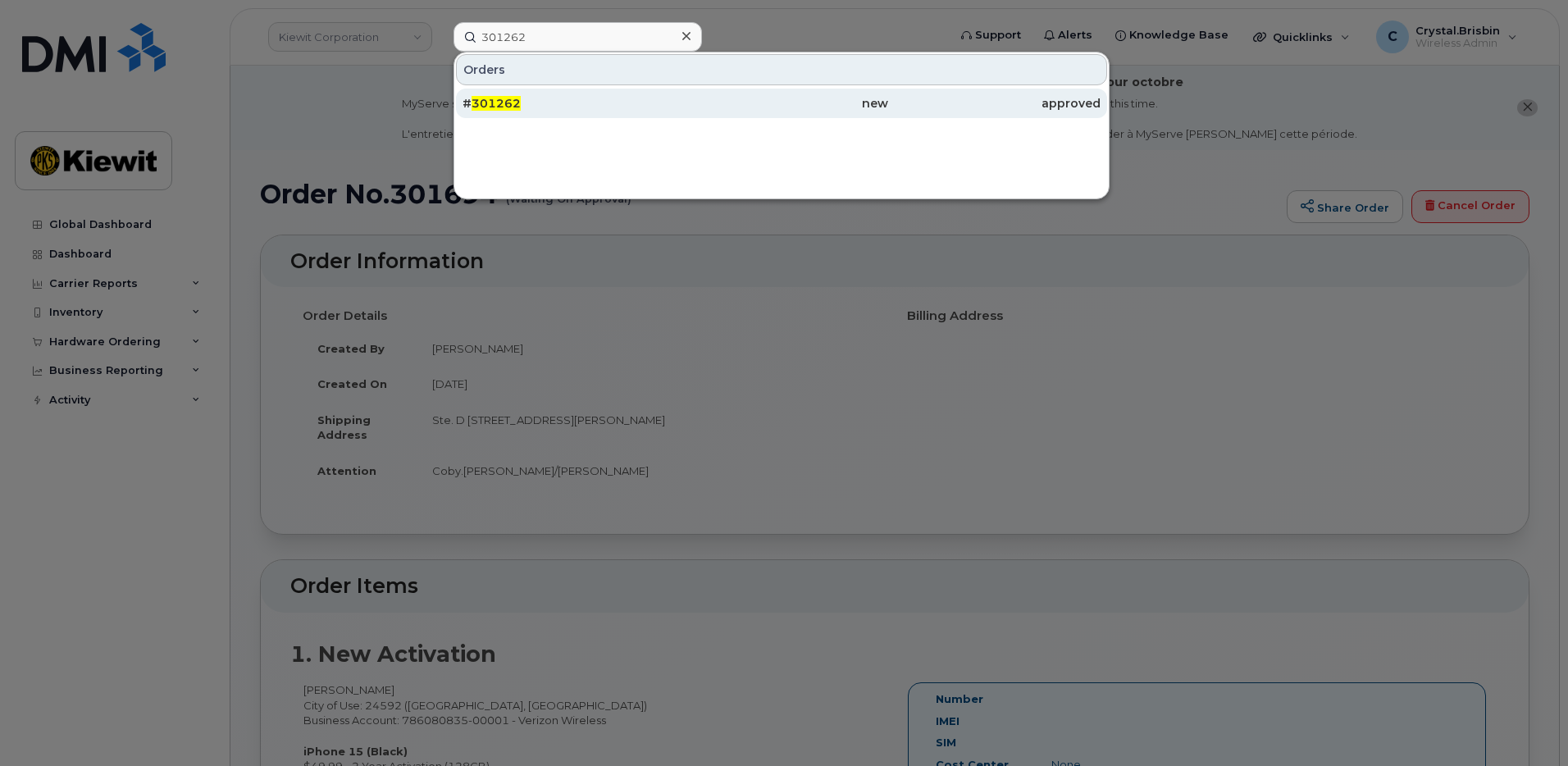
click at [511, 94] on div "# 301262" at bounding box center [568, 103] width 213 height 30
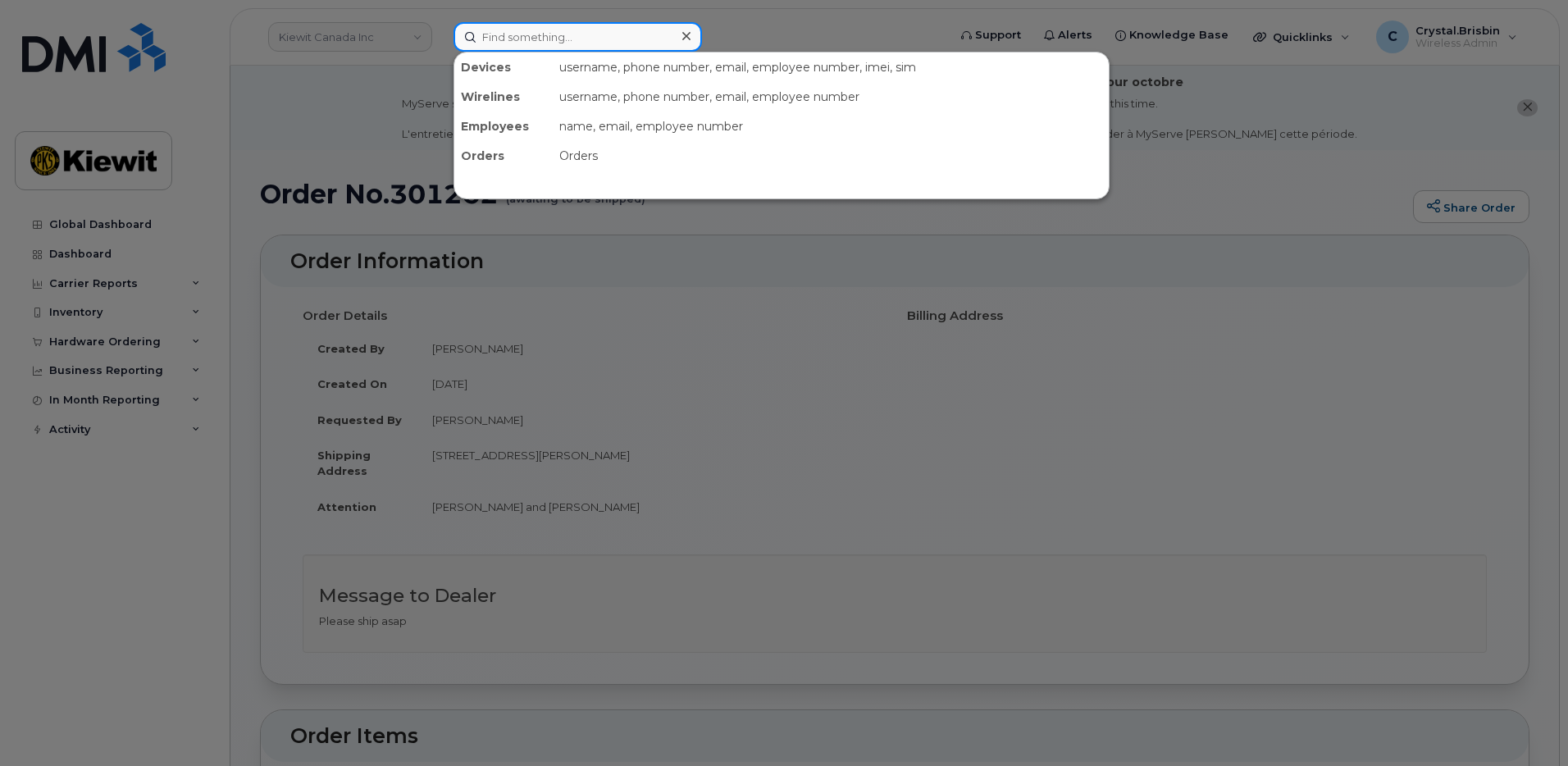
click at [556, 33] on input at bounding box center [578, 37] width 249 height 30
paste input "301825"
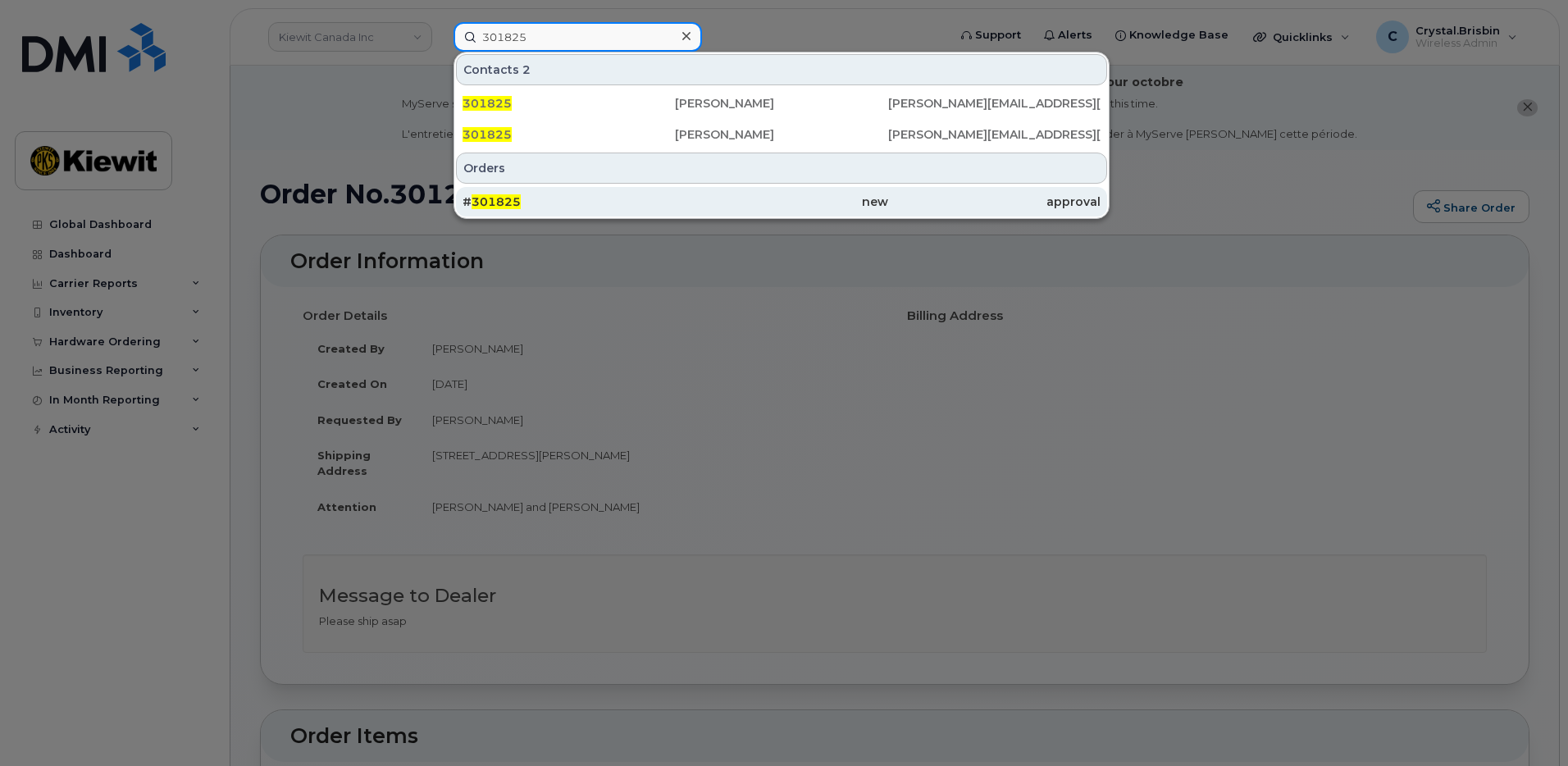
type input "301825"
click at [566, 212] on div "# 301825" at bounding box center [568, 202] width 213 height 30
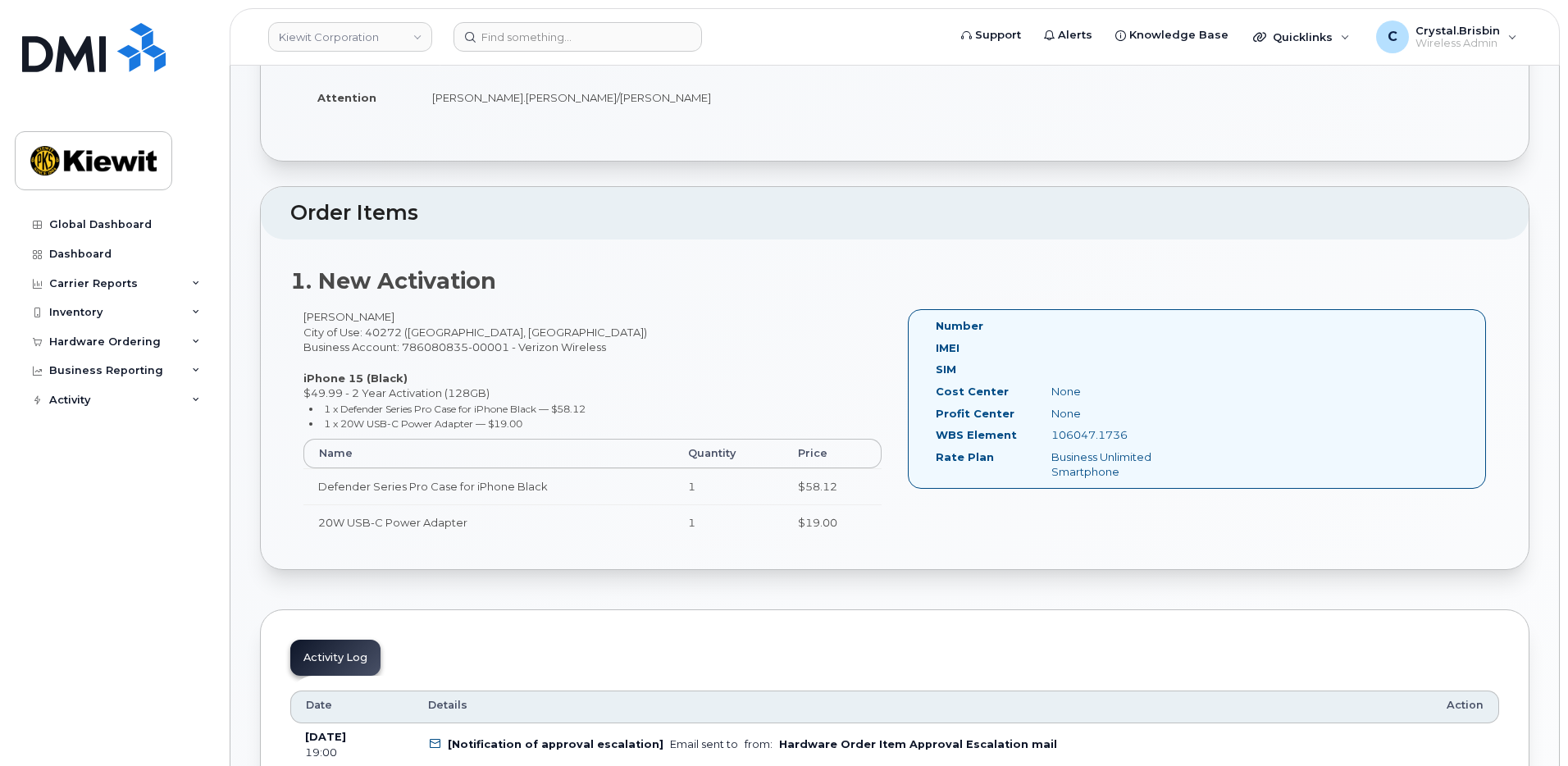
scroll to position [410, 0]
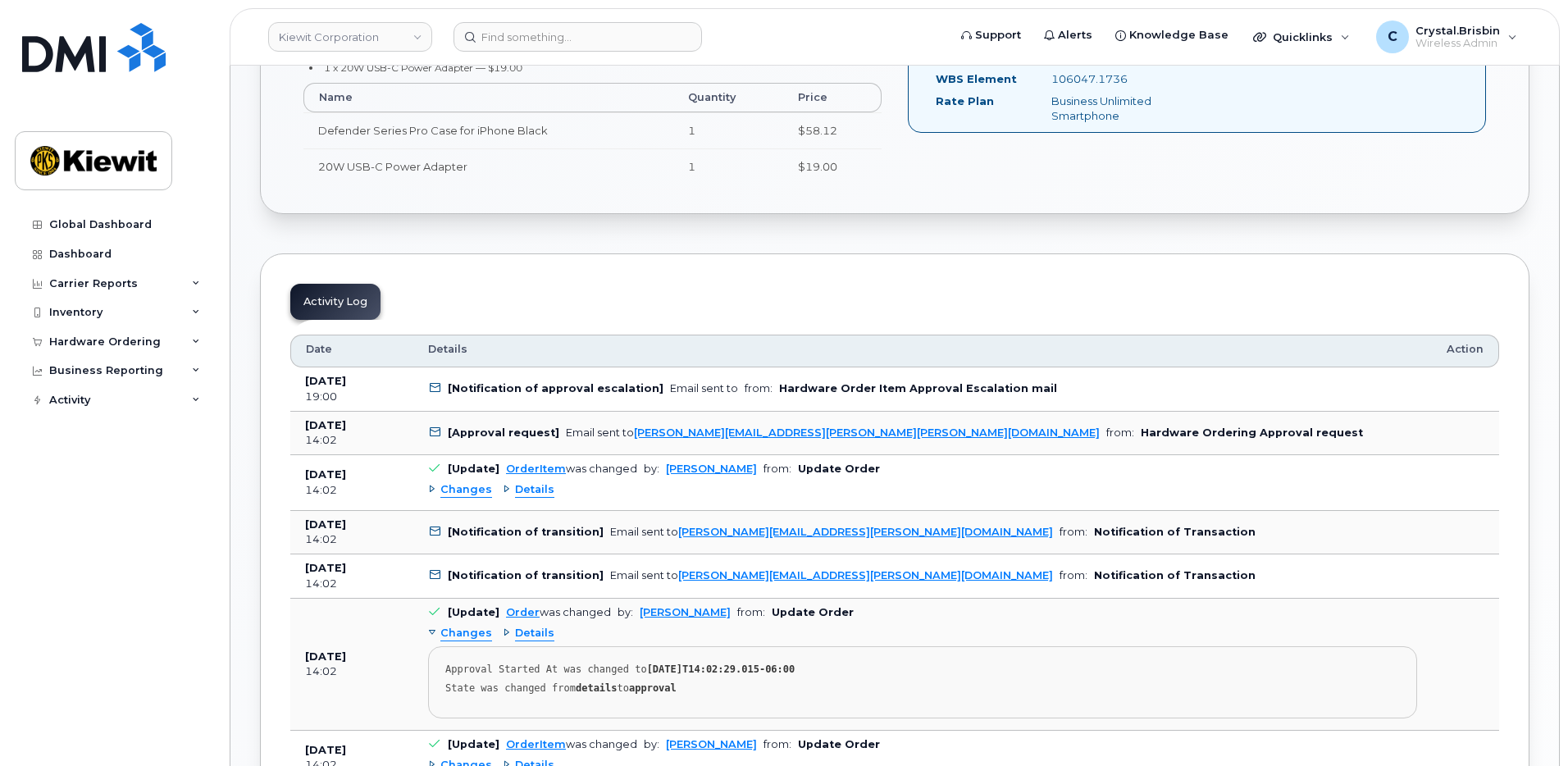
scroll to position [820, 0]
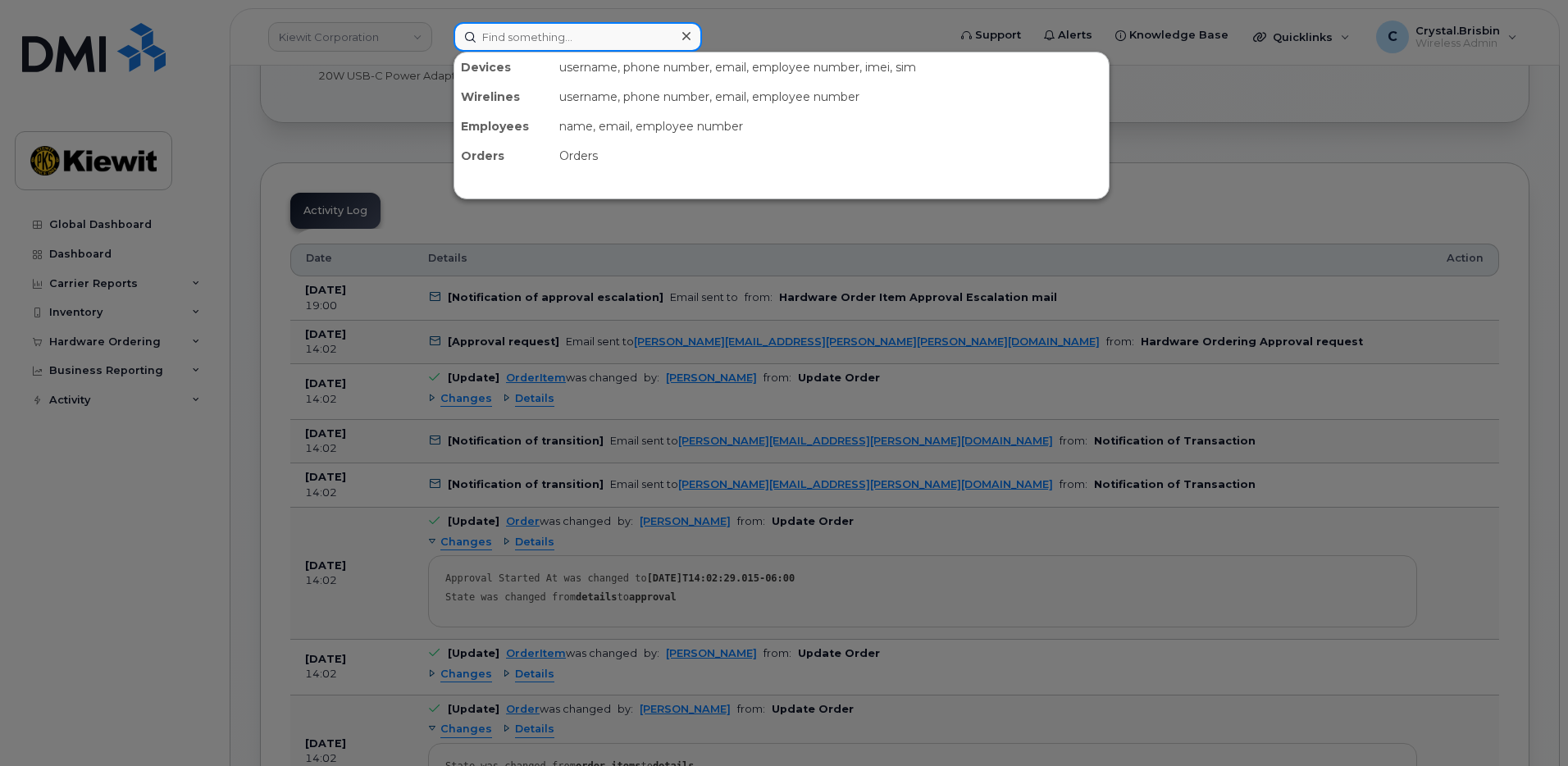
click at [594, 32] on input at bounding box center [578, 37] width 249 height 30
paste input "301164"
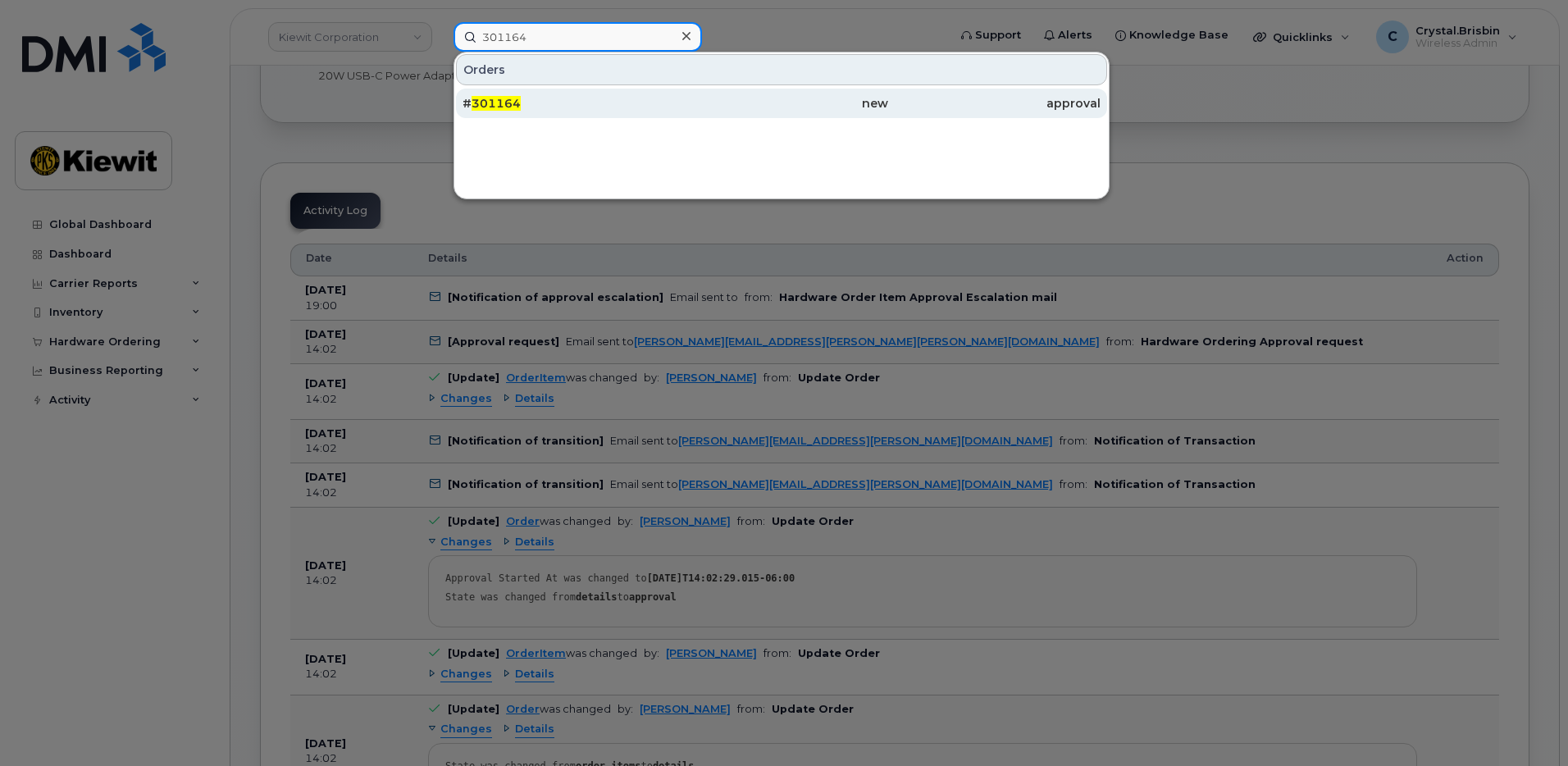
type input "301164"
click at [503, 109] on span "301164" at bounding box center [496, 103] width 49 height 15
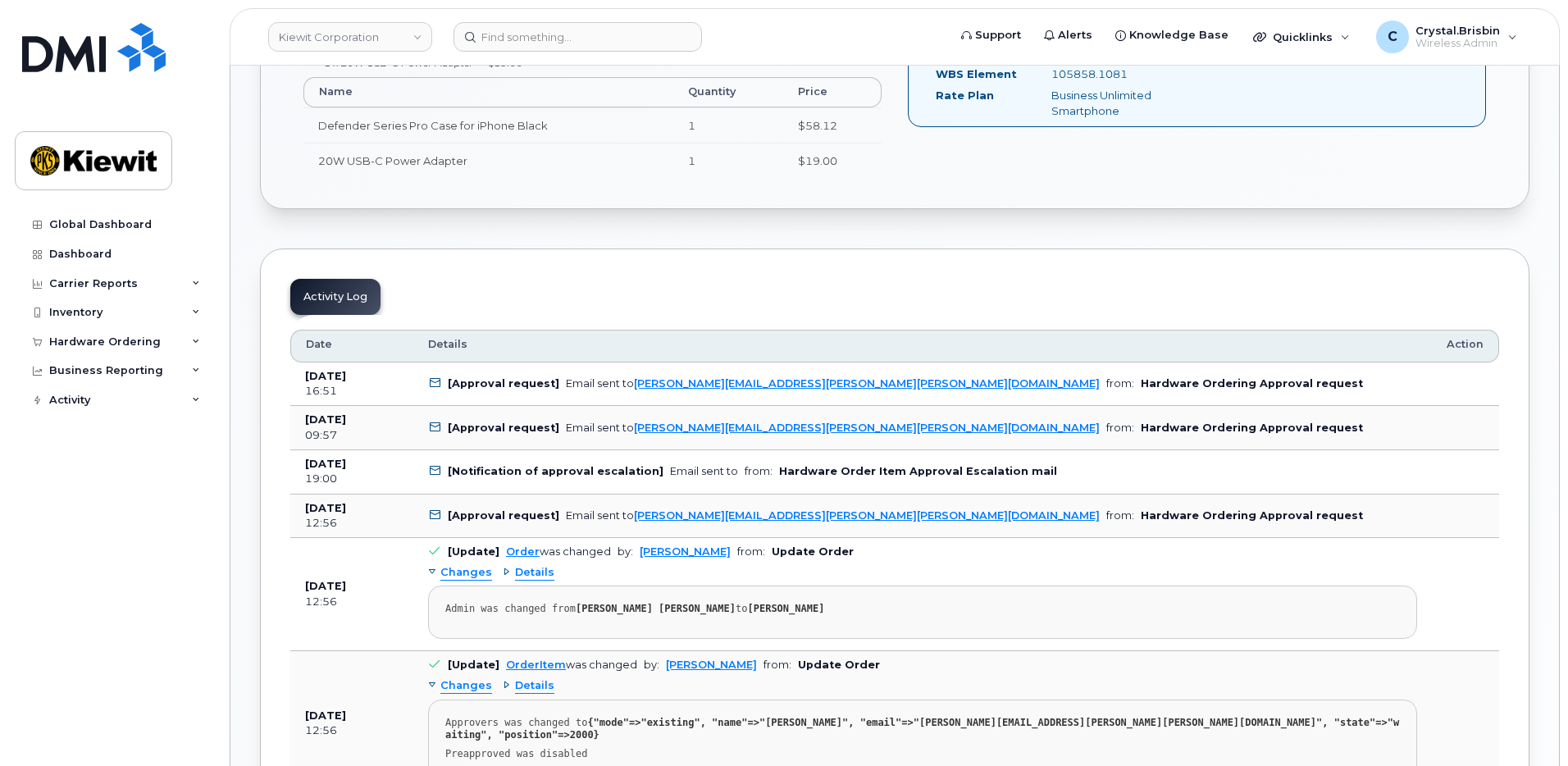
click at [255, 237] on div "Order No.301164 (Waiting On Approval) Share Order Cancel Order × Share This Ord…" at bounding box center [895, 627] width 1329 height 2494
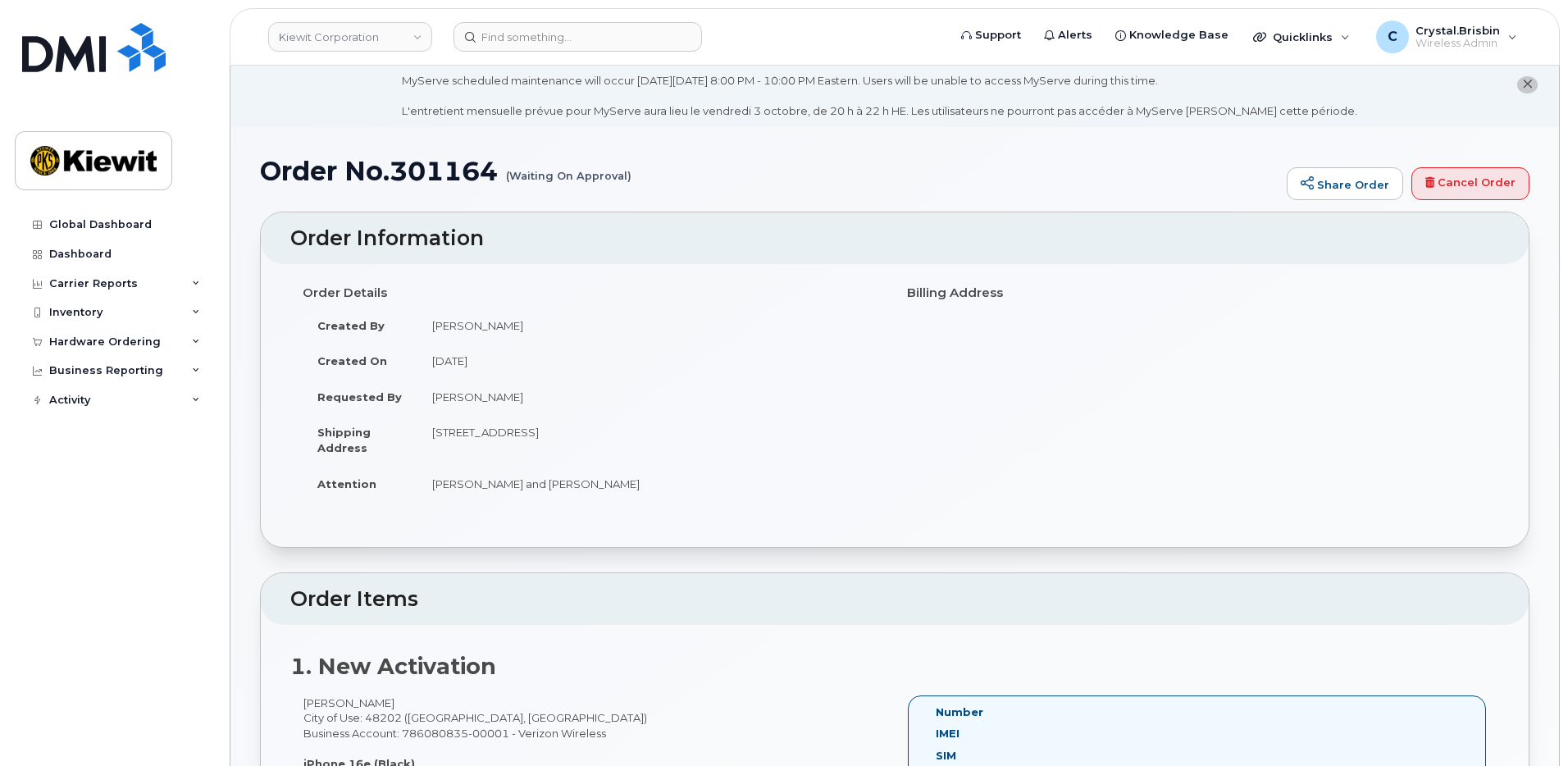
scroll to position [0, 0]
